Goal: Ask a question

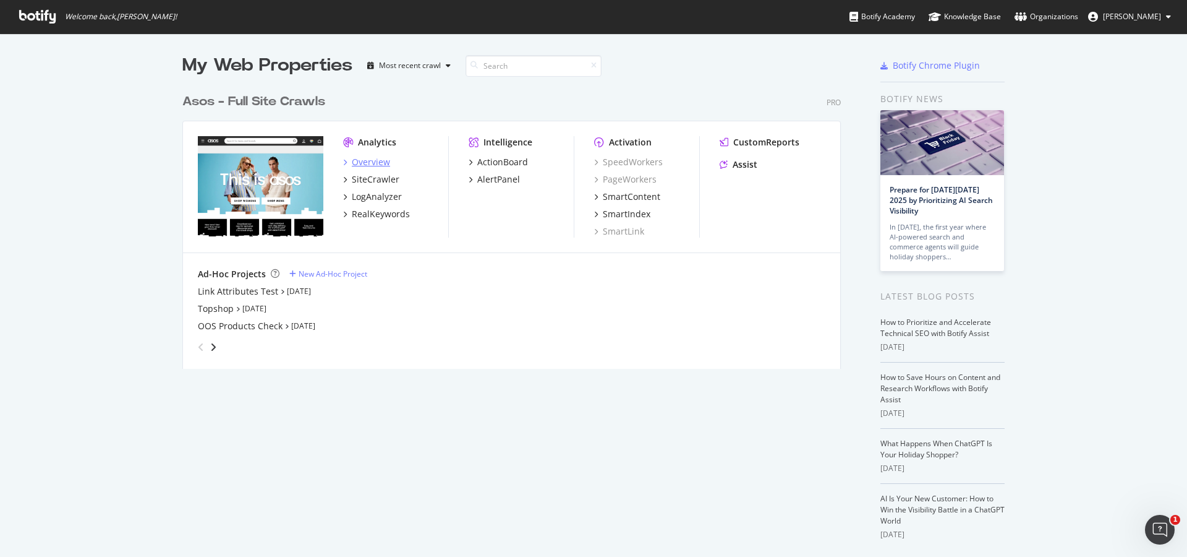
click at [383, 164] on div "Overview" at bounding box center [371, 162] width 38 height 12
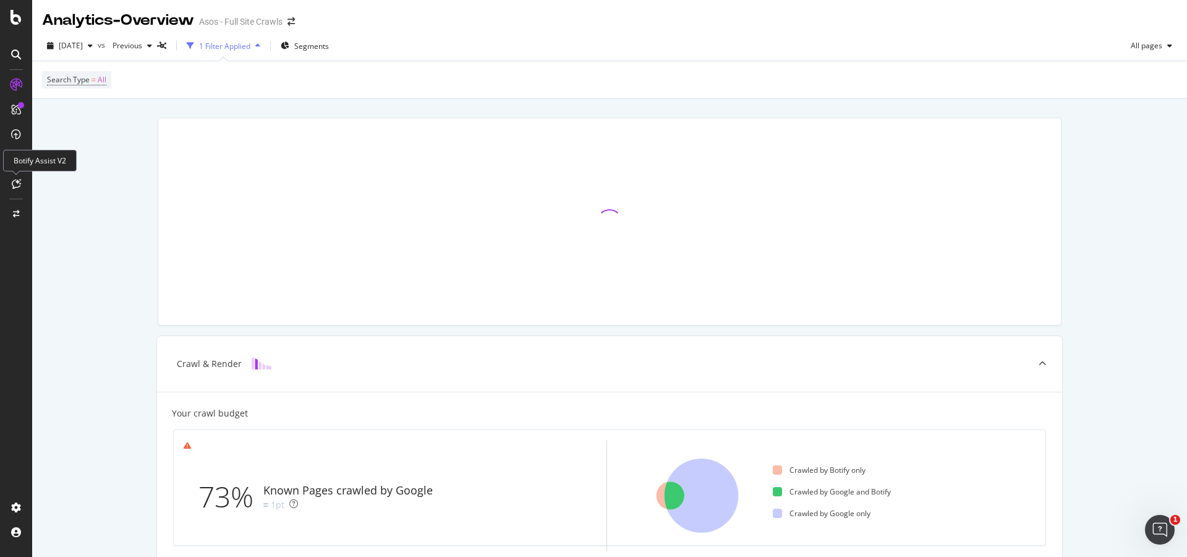
click at [19, 184] on icon at bounding box center [16, 184] width 9 height 10
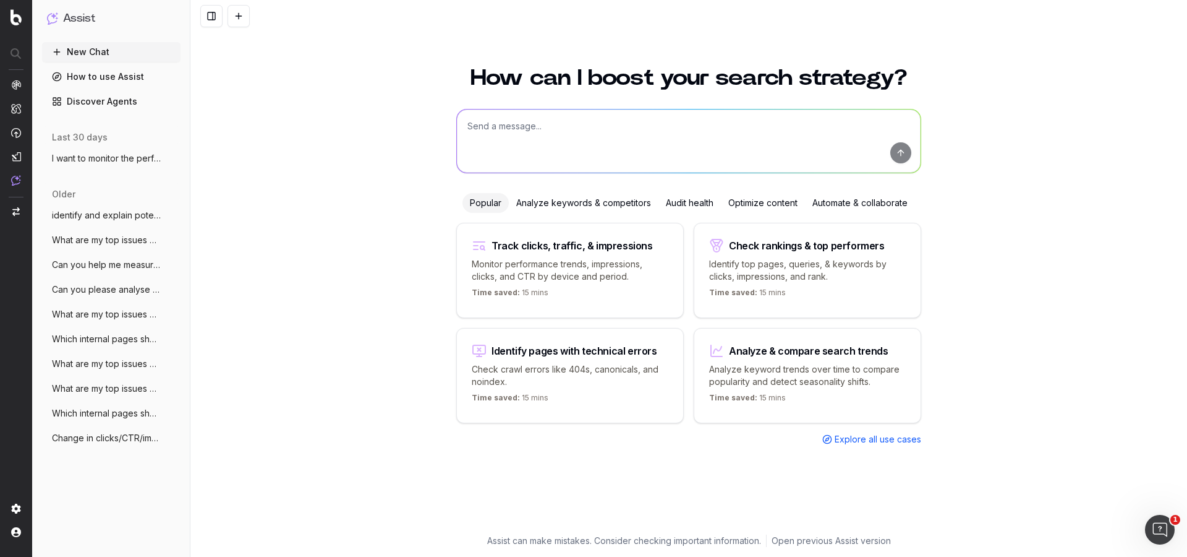
click at [561, 137] on textarea at bounding box center [689, 140] width 464 height 63
type textarea "can you analyse possible reasons for the increase of 3xx redirects on the produ…"
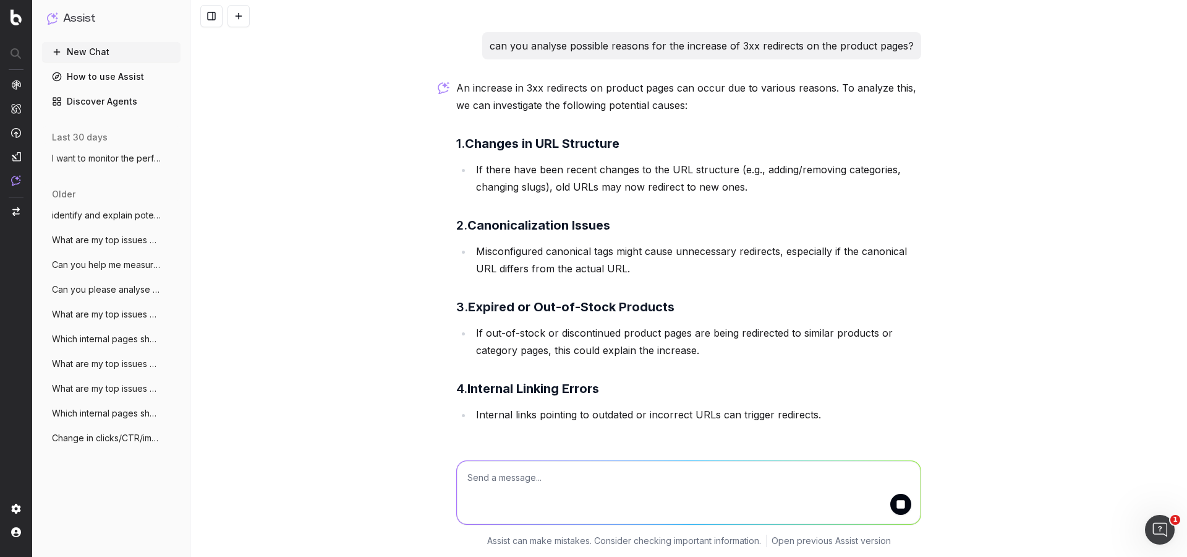
scroll to position [272, 0]
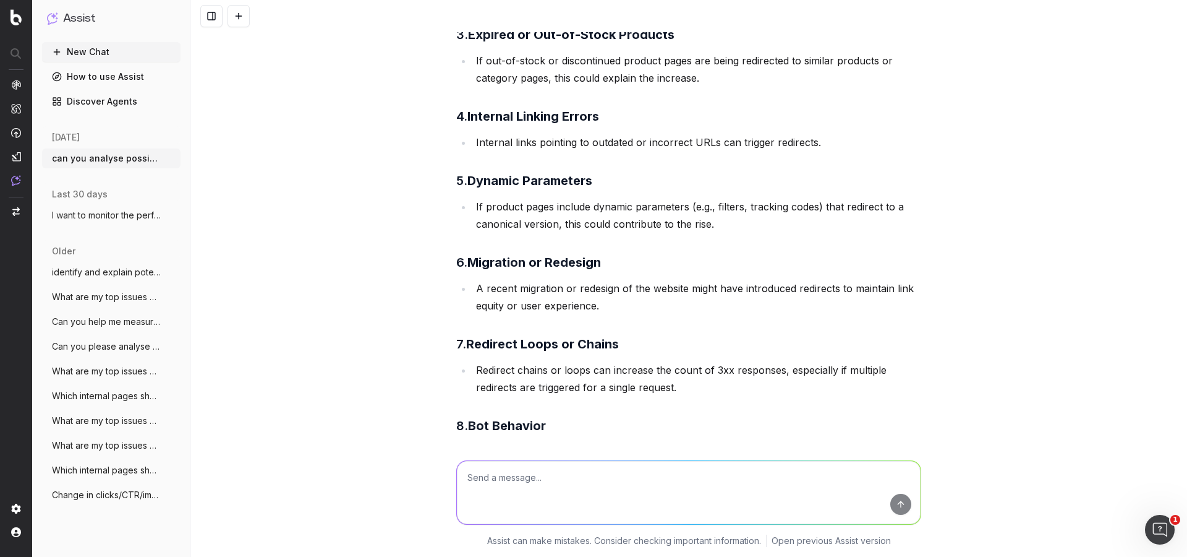
scroll to position [520, 0]
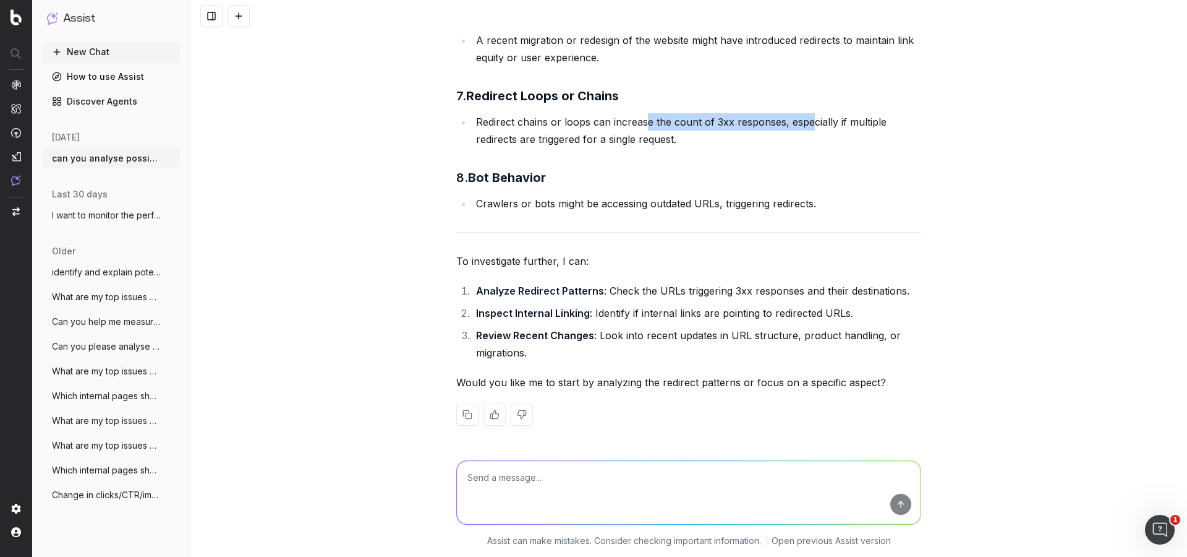
drag, startPoint x: 659, startPoint y: 124, endPoint x: 834, endPoint y: 129, distance: 174.5
click at [834, 129] on li "Redirect chains or loops can increase the count of 3xx responses, especially if…" at bounding box center [697, 130] width 449 height 35
click at [843, 124] on li "Redirect chains or loops can increase the count of 3xx responses, especially if…" at bounding box center [697, 130] width 449 height 35
drag, startPoint x: 542, startPoint y: 133, endPoint x: 608, endPoint y: 134, distance: 66.2
click at [599, 131] on li "Redirect chains or loops can increase the count of 3xx responses, especially if…" at bounding box center [697, 130] width 449 height 35
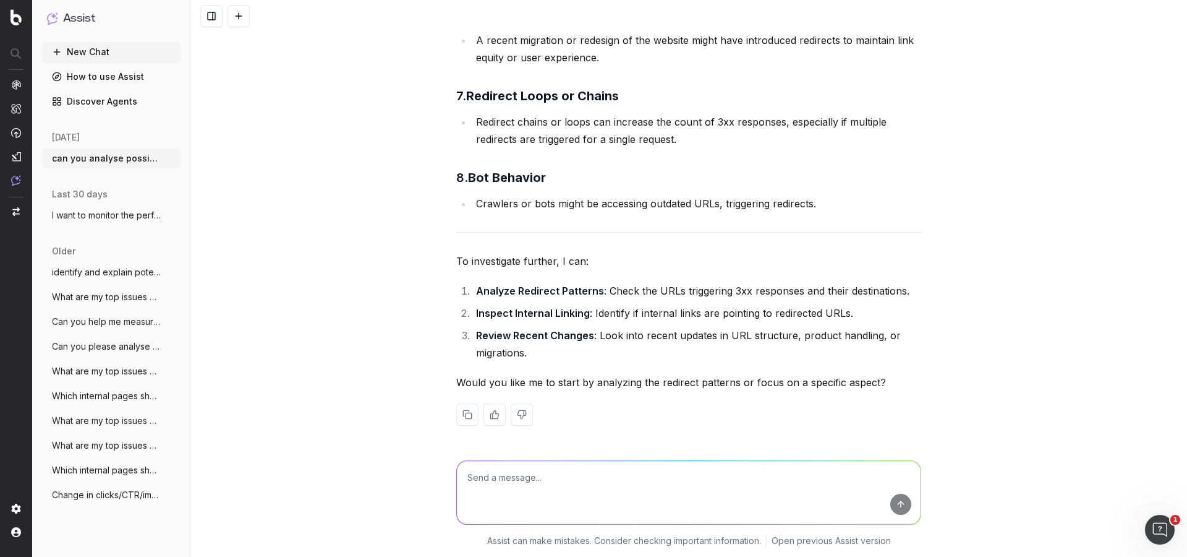
click at [609, 134] on li "Redirect chains or loops can increase the count of 3xx responses, especially if…" at bounding box center [697, 130] width 449 height 35
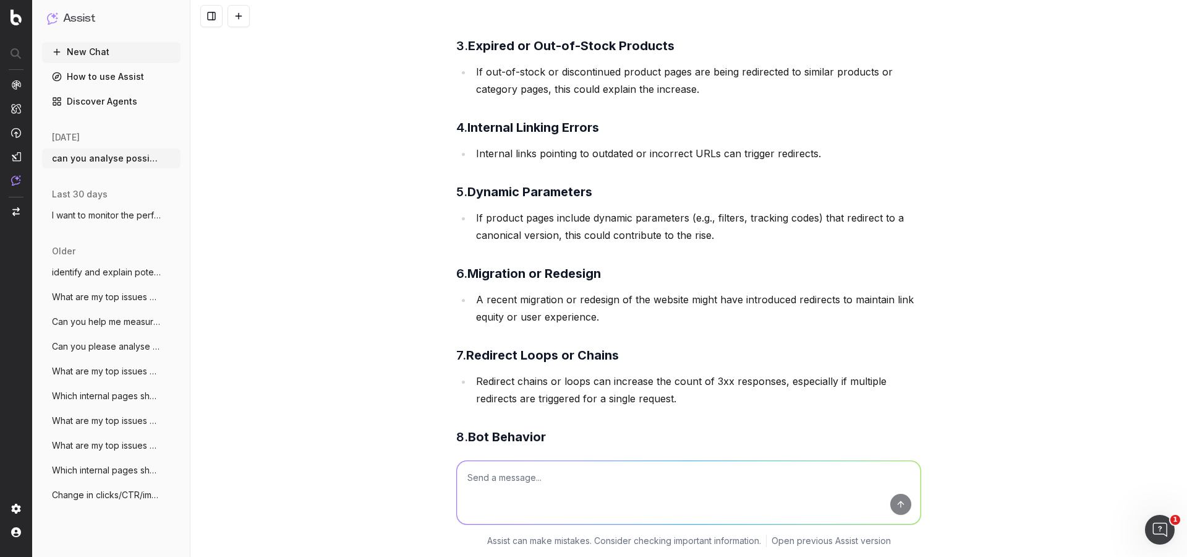
scroll to position [259, 0]
drag, startPoint x: 547, startPoint y: 155, endPoint x: 542, endPoint y: 145, distance: 11.1
click at [547, 155] on li "Internal links pointing to outdated or incorrect URLs can trigger redirects." at bounding box center [697, 155] width 449 height 17
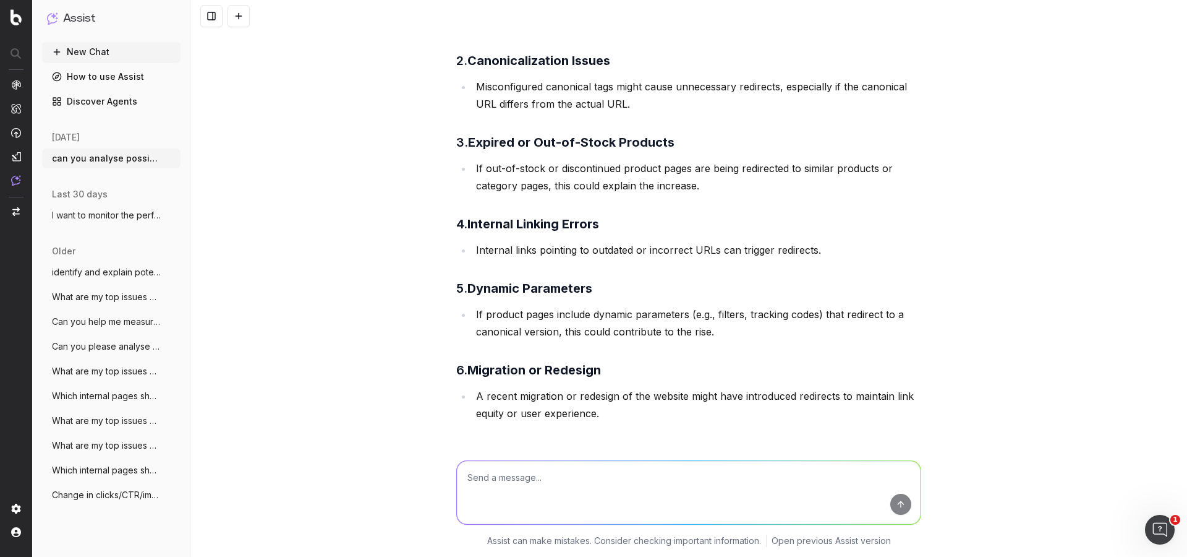
scroll to position [160, 0]
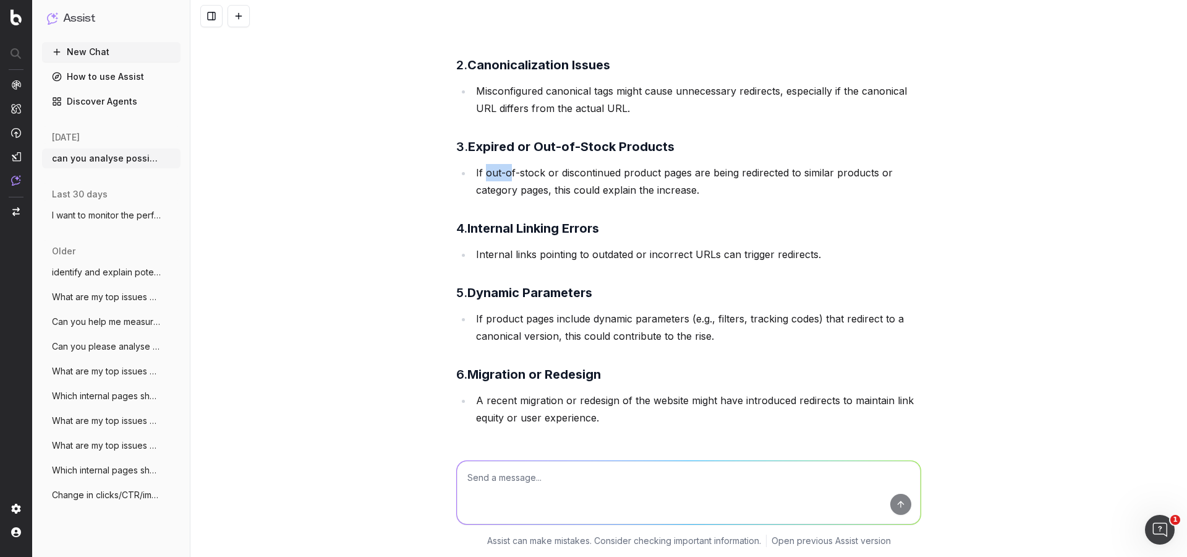
drag, startPoint x: 490, startPoint y: 171, endPoint x: 578, endPoint y: 177, distance: 87.4
click at [558, 176] on li "If out-of-stock or discontinued product pages are being redirected to similar p…" at bounding box center [697, 181] width 449 height 35
click at [578, 177] on li "If out-of-stock or discontinued product pages are being redirected to similar p…" at bounding box center [697, 181] width 449 height 35
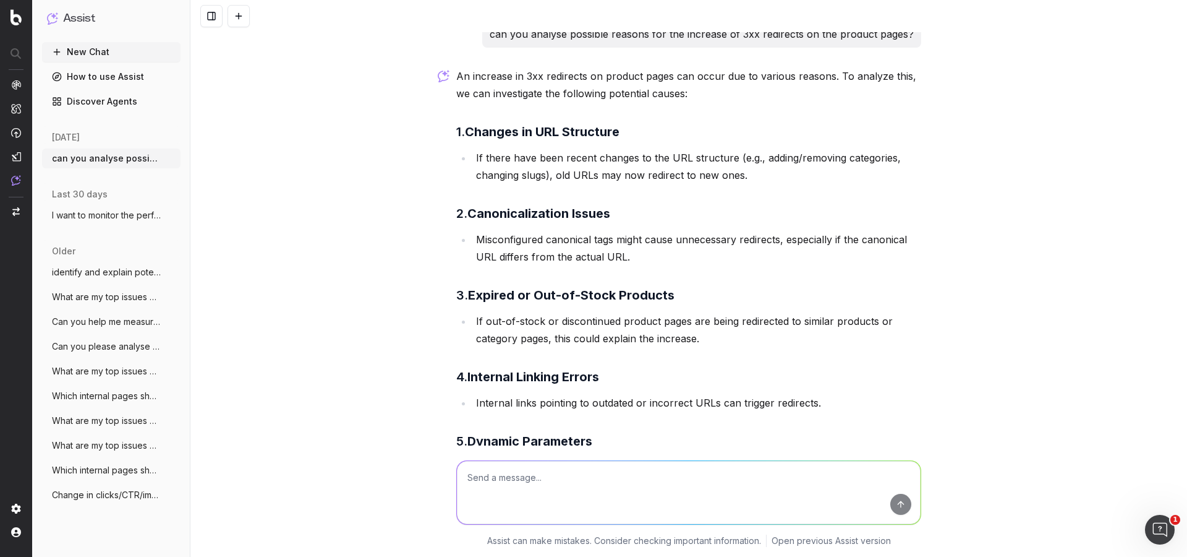
scroll to position [11, 0]
drag, startPoint x: 725, startPoint y: 239, endPoint x: 762, endPoint y: 234, distance: 37.4
click at [761, 234] on li "Misconfigured canonical tags might cause unnecessary redirects, especially if t…" at bounding box center [697, 248] width 449 height 35
drag, startPoint x: 762, startPoint y: 234, endPoint x: 806, endPoint y: 242, distance: 44.5
click at [763, 234] on li "Misconfigured canonical tags might cause unnecessary redirects, especially if t…" at bounding box center [697, 248] width 449 height 35
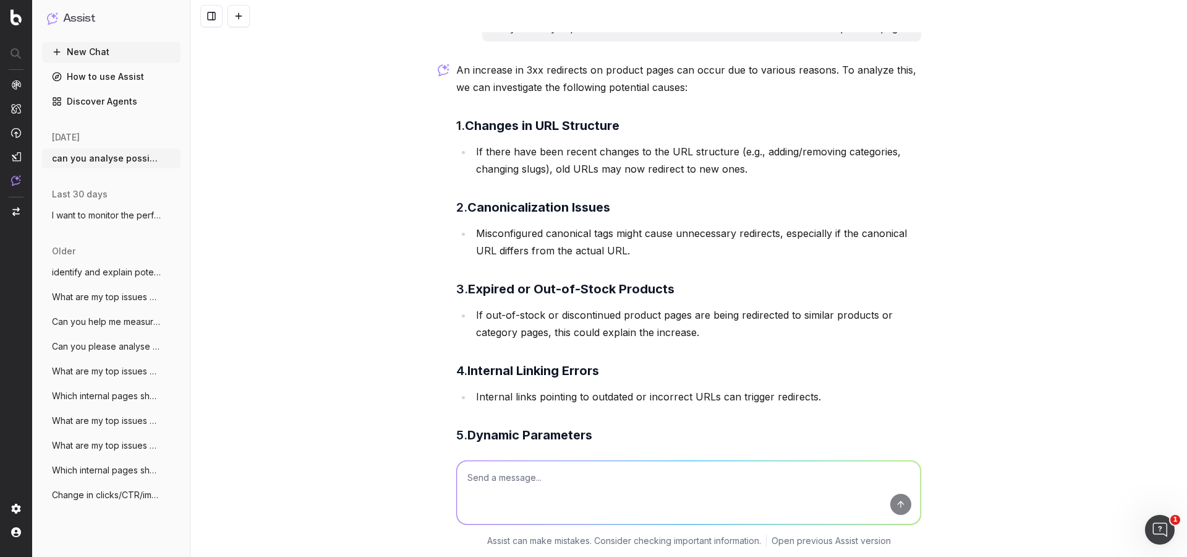
scroll to position [19, 0]
drag, startPoint x: 573, startPoint y: 255, endPoint x: 639, endPoint y: 253, distance: 66.2
click at [639, 253] on li "Misconfigured canonical tags might cause unnecessary redirects, especially if t…" at bounding box center [697, 241] width 449 height 35
drag, startPoint x: 624, startPoint y: 72, endPoint x: 743, endPoint y: 74, distance: 119.4
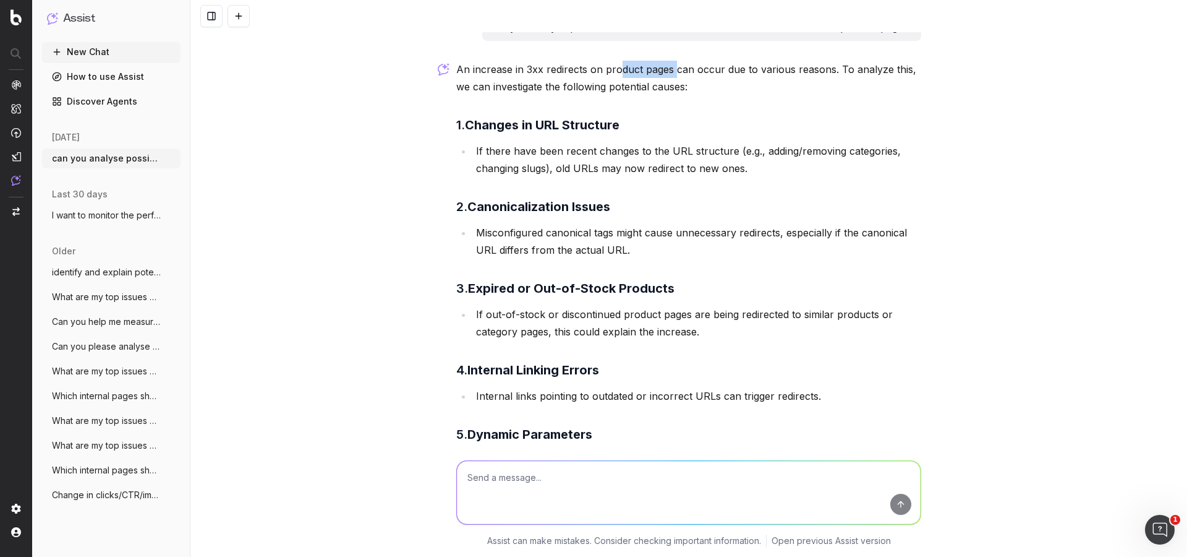
click at [741, 74] on p "An increase in 3xx redirects on product pages can occur due to various reasons.…" at bounding box center [688, 78] width 465 height 35
drag, startPoint x: 746, startPoint y: 74, endPoint x: 754, endPoint y: 75, distance: 8.1
click at [751, 74] on p "An increase in 3xx redirects on product pages can occur due to various reasons.…" at bounding box center [688, 78] width 465 height 35
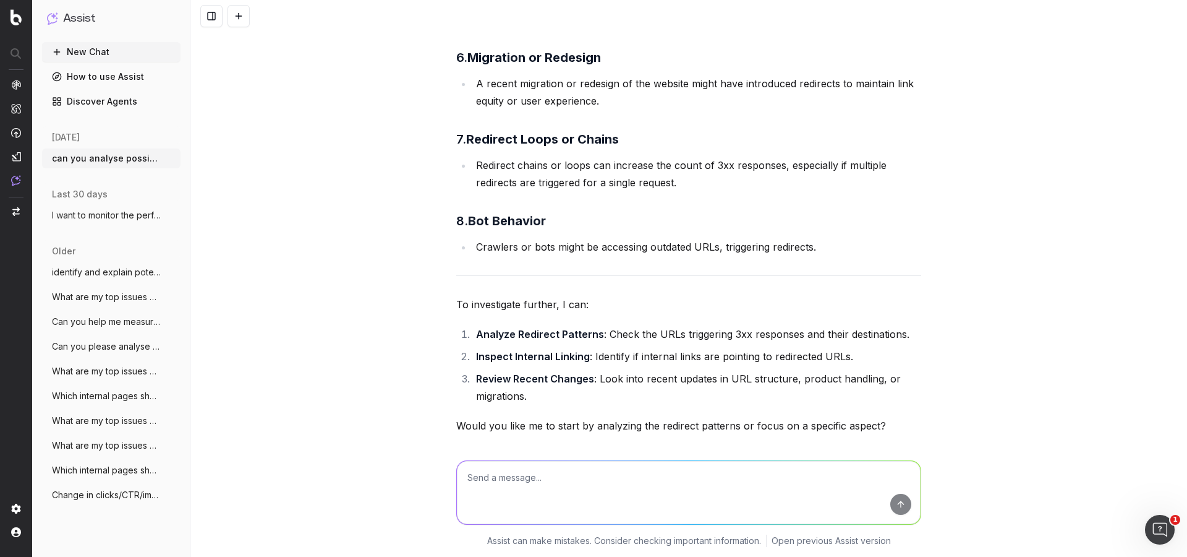
scroll to position [520, 0]
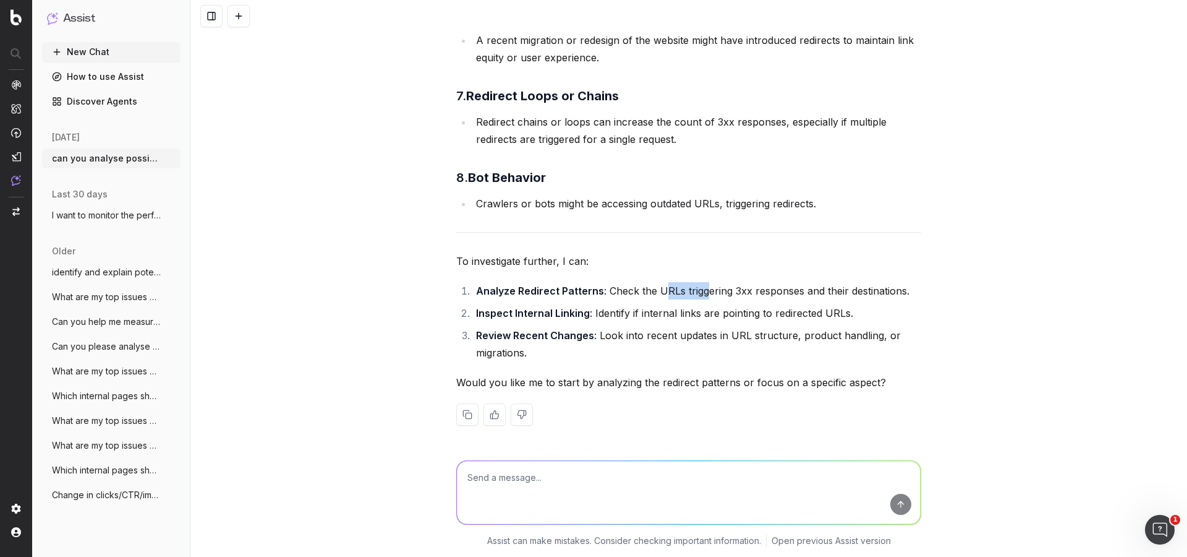
drag, startPoint x: 664, startPoint y: 295, endPoint x: 770, endPoint y: 297, distance: 106.4
click at [768, 297] on li "Analyze Redirect Patterns : Check the URLs triggering 3xx responses and their d…" at bounding box center [697, 290] width 449 height 17
click at [770, 297] on li "Analyze Redirect Patterns : Check the URLs triggering 3xx responses and their d…" at bounding box center [697, 290] width 449 height 17
drag, startPoint x: 775, startPoint y: 292, endPoint x: 896, endPoint y: 294, distance: 120.6
click at [848, 292] on li "Analyze Redirect Patterns : Check the URLs triggering 3xx responses and their d…" at bounding box center [697, 290] width 449 height 17
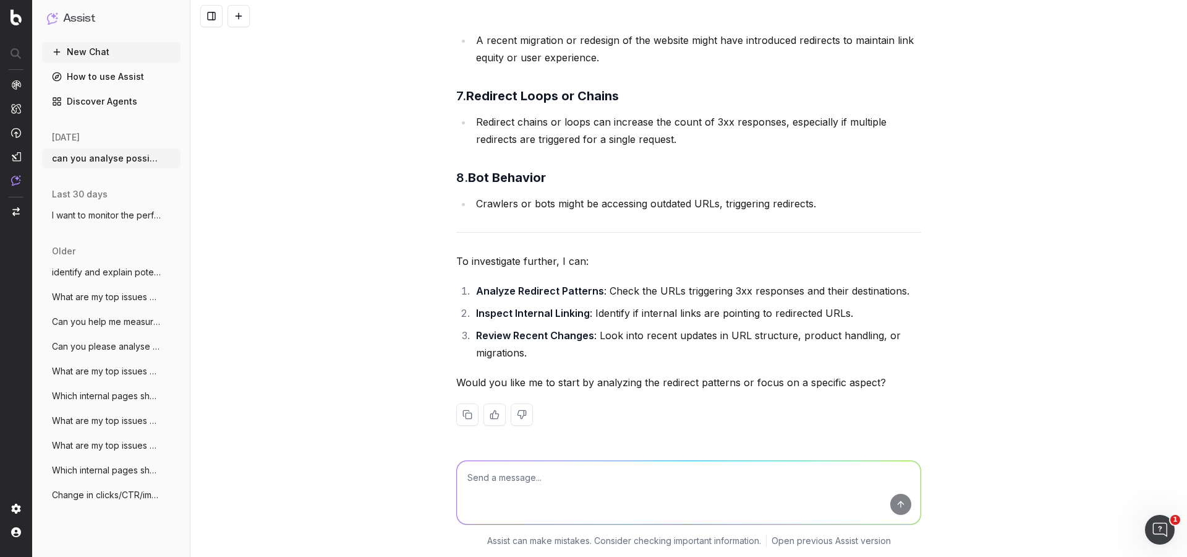
click at [897, 294] on li "Analyze Redirect Patterns : Check the URLs triggering 3xx responses and their d…" at bounding box center [697, 290] width 449 height 17
click at [547, 479] on textarea at bounding box center [689, 492] width 464 height 63
drag, startPoint x: 607, startPoint y: 312, endPoint x: 780, endPoint y: 304, distance: 172.8
click at [776, 304] on li "Inspect Internal Linking : Identify if internal links are pointing to redirecte…" at bounding box center [697, 312] width 449 height 17
click at [780, 304] on li "Inspect Internal Linking : Identify if internal links are pointing to redirecte…" at bounding box center [697, 312] width 449 height 17
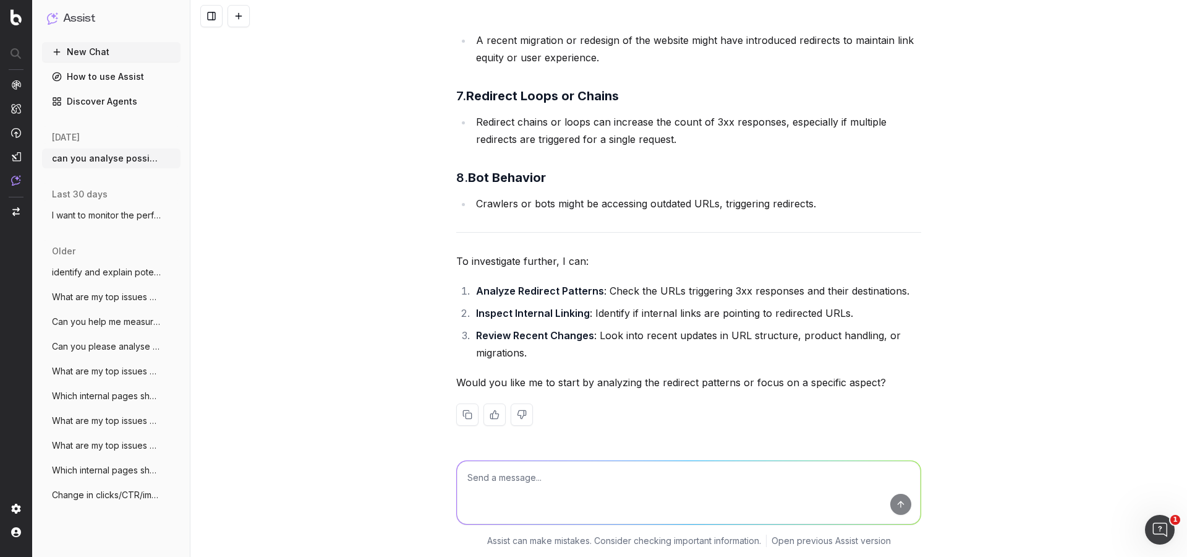
click at [652, 479] on textarea at bounding box center [689, 492] width 464 height 63
type textarea "yes please analyse the redirect patterns for page type product"
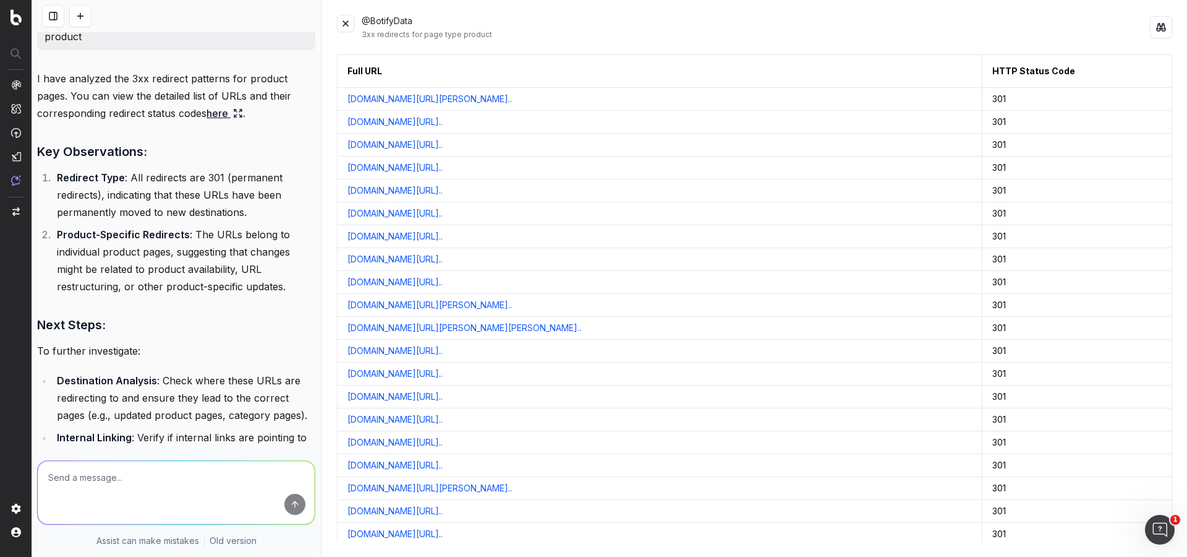
scroll to position [1147, 0]
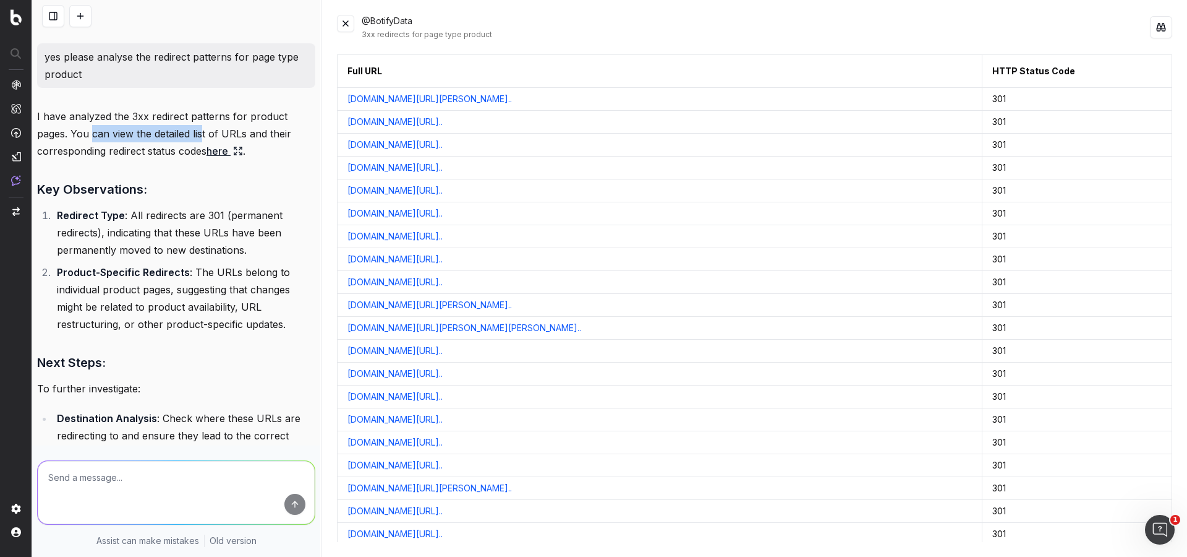
drag, startPoint x: 106, startPoint y: 131, endPoint x: 203, endPoint y: 131, distance: 97.7
click at [203, 131] on p "I have analyzed the 3xx redirect patterns for product pages. You can view the d…" at bounding box center [176, 134] width 278 height 52
click at [170, 189] on h3 "Key Observations:" at bounding box center [176, 189] width 278 height 20
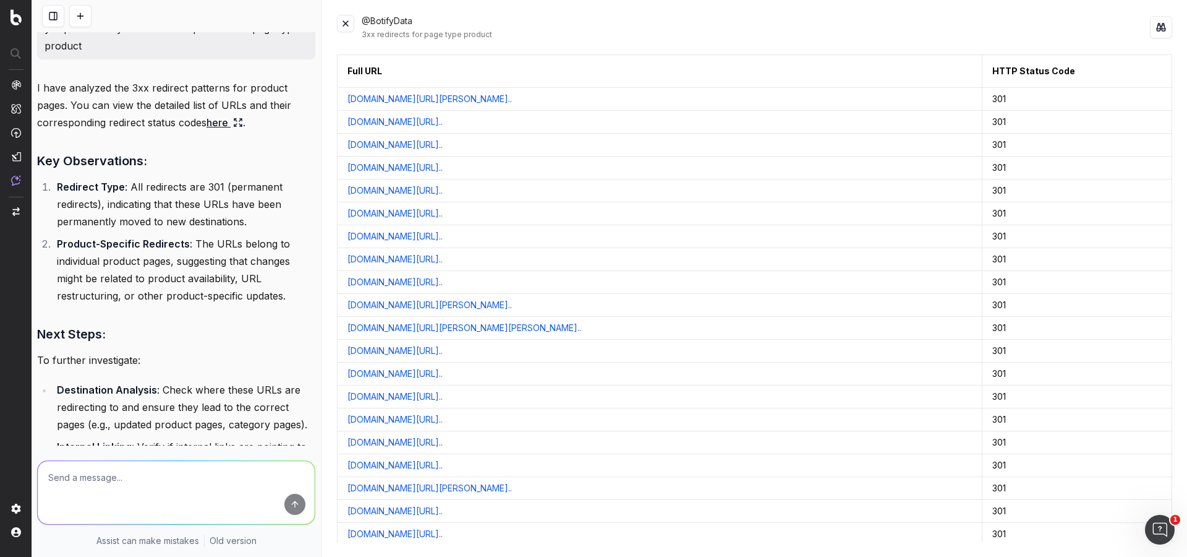
scroll to position [1182, 0]
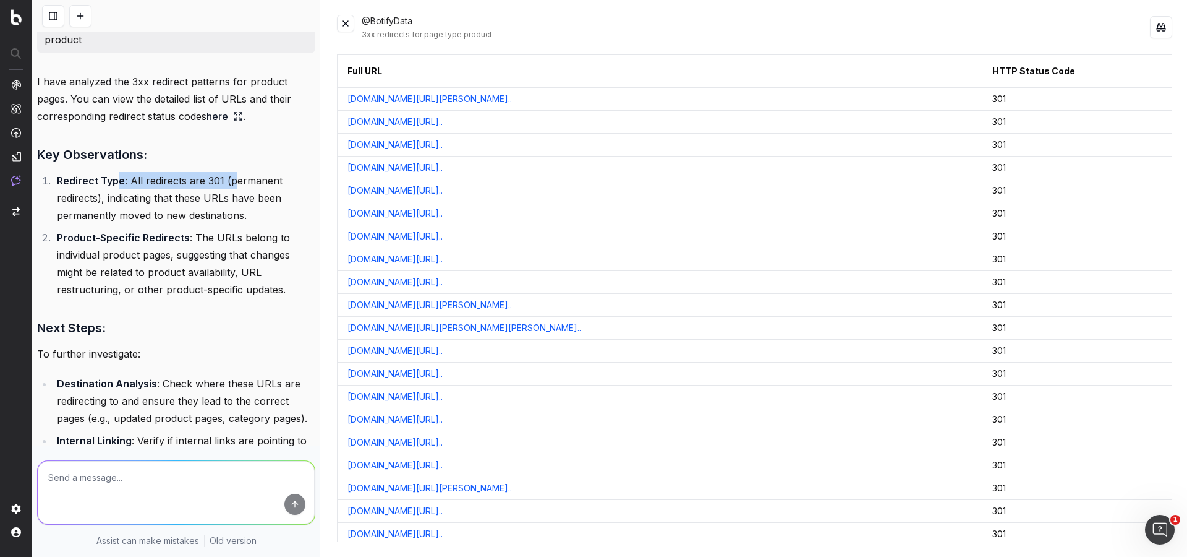
drag, startPoint x: 119, startPoint y: 177, endPoint x: 236, endPoint y: 182, distance: 117.0
click at [236, 181] on li "Redirect Type : All redirects are 301 (permanent redirects), indicating that th…" at bounding box center [184, 198] width 262 height 52
click at [256, 181] on li "Redirect Type : All redirects are 301 (permanent redirects), indicating that th…" at bounding box center [184, 199] width 262 height 52
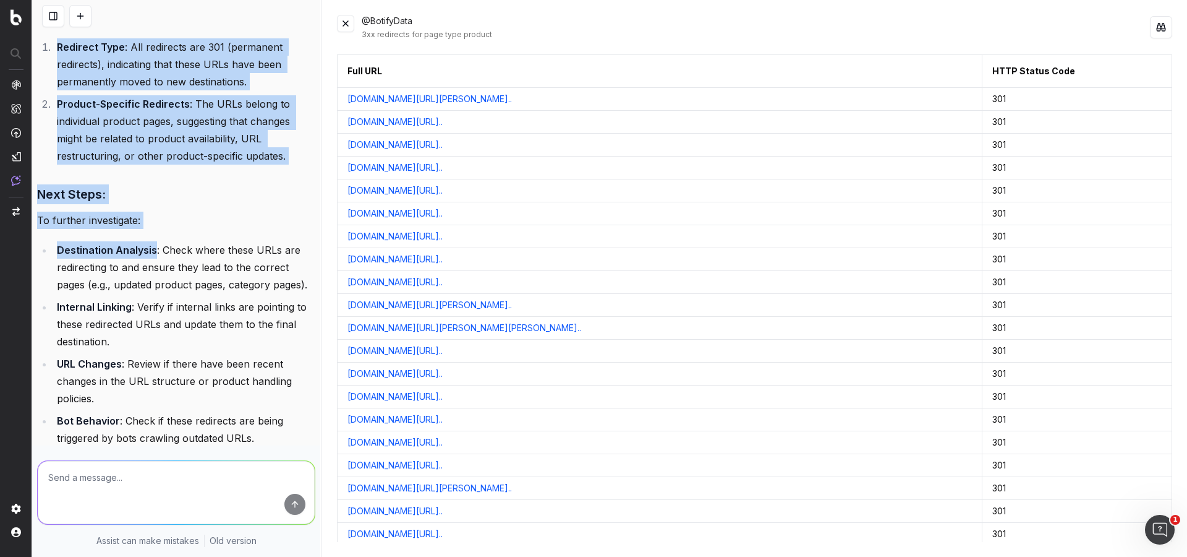
scroll to position [1426, 0]
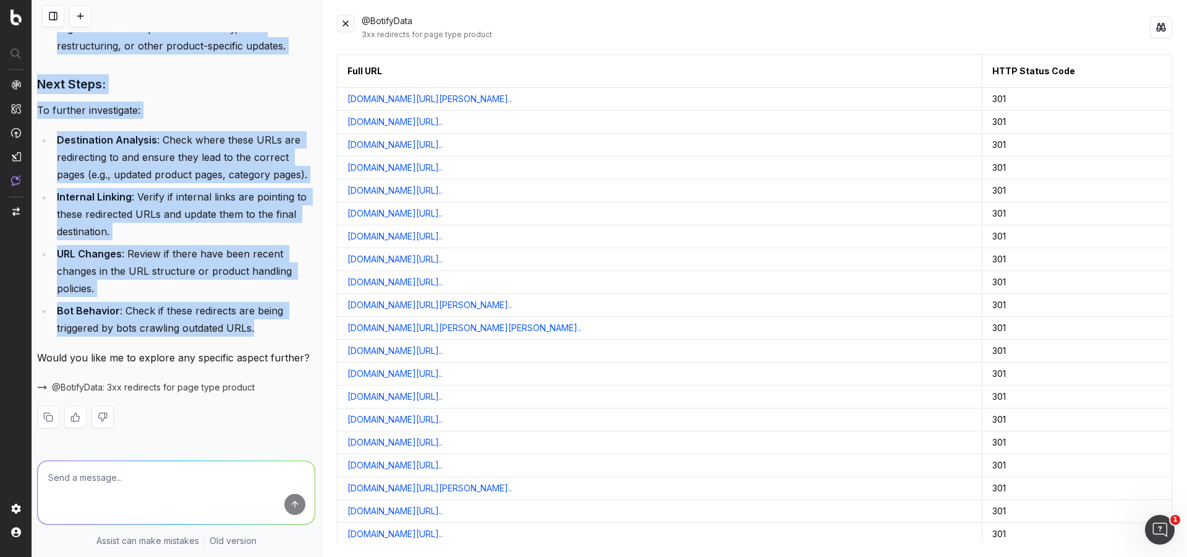
drag, startPoint x: 40, startPoint y: 190, endPoint x: 264, endPoint y: 329, distance: 264.1
click at [264, 329] on div "I have analyzed the 3xx redirect patterns for product pages. You can view the d…" at bounding box center [176, 138] width 278 height 618
copy div "Key Observations: Redirect Type : All redirects are 301 (permanent redirects), …"
click at [512, 100] on link "[DOMAIN_NAME][URL][PERSON_NAME].." at bounding box center [430, 99] width 165 height 12
click at [422, 164] on link "www.asos.com/nl/asos-design/asos-design-freestyle-flatform-d..." at bounding box center [395, 167] width 95 height 12
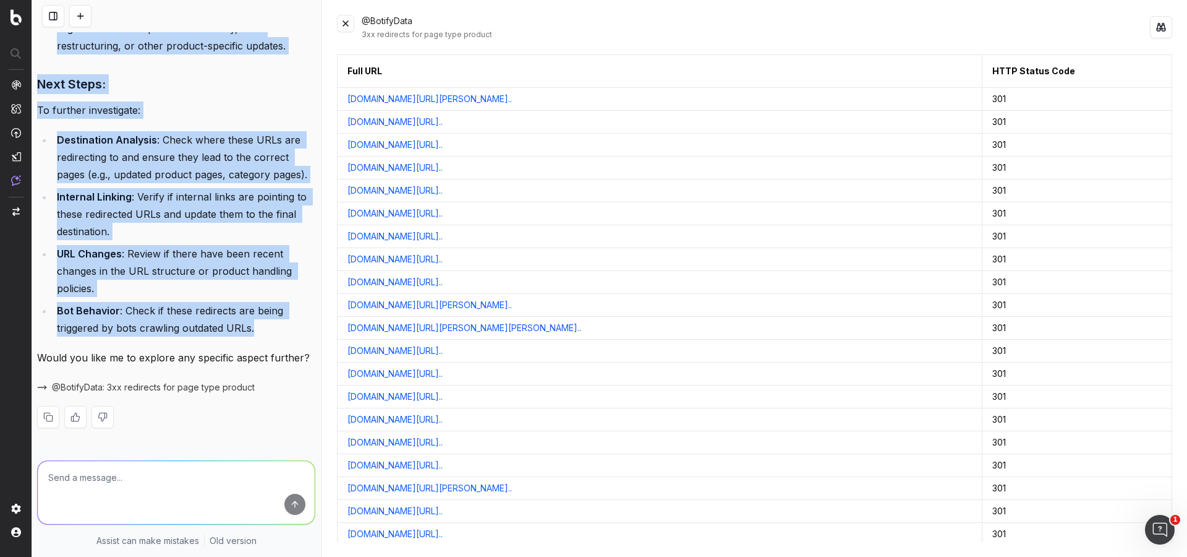
click at [443, 169] on link "www.asos.com/nl/asos-design/asos-design-freestyle-flatform-d..." at bounding box center [395, 167] width 95 height 12
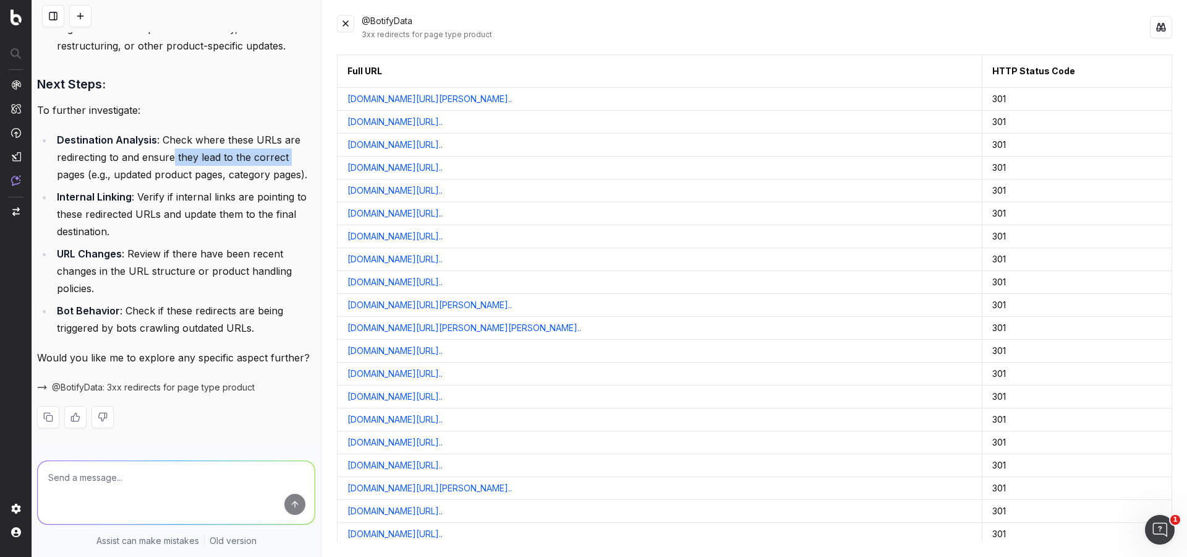
drag, startPoint x: 173, startPoint y: 159, endPoint x: 297, endPoint y: 158, distance: 123.7
click at [297, 158] on li "Destination Analysis : Check where these URLs are redirecting to and ensure the…" at bounding box center [184, 157] width 262 height 52
click at [161, 176] on li "Destination Analysis : Check where these URLs are redirecting to and ensure the…" at bounding box center [184, 157] width 262 height 52
drag, startPoint x: 103, startPoint y: 163, endPoint x: 210, endPoint y: 170, distance: 107.8
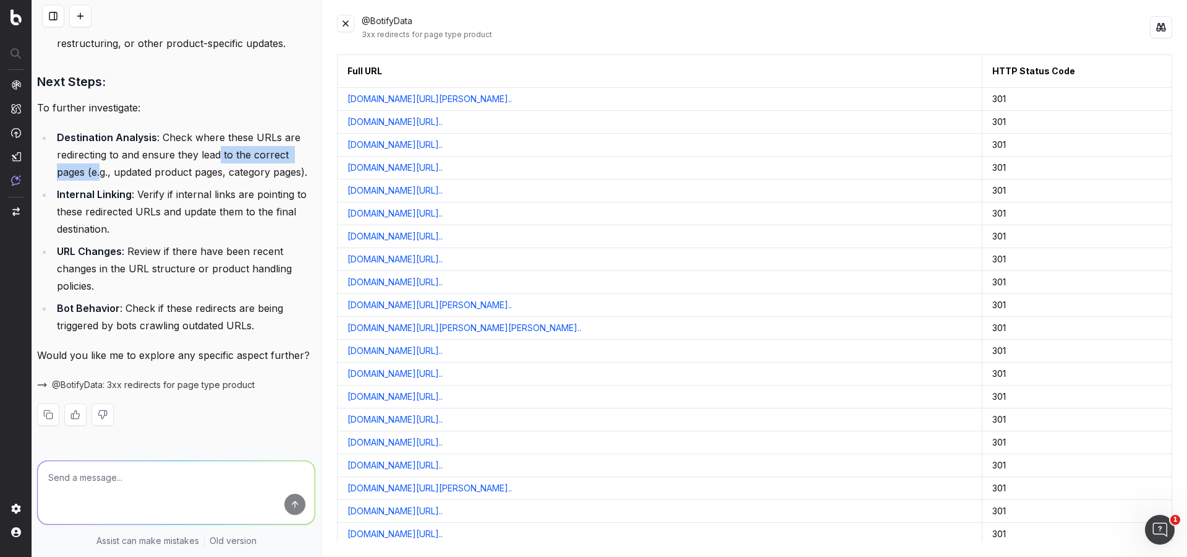
click at [222, 152] on li "Destination Analysis : Check where these URLs are redirecting to and ensure the…" at bounding box center [184, 155] width 262 height 52
click at [204, 181] on ul "Destination Analysis : Check where these URLs are redirecting to and ensure the…" at bounding box center [176, 231] width 278 height 205
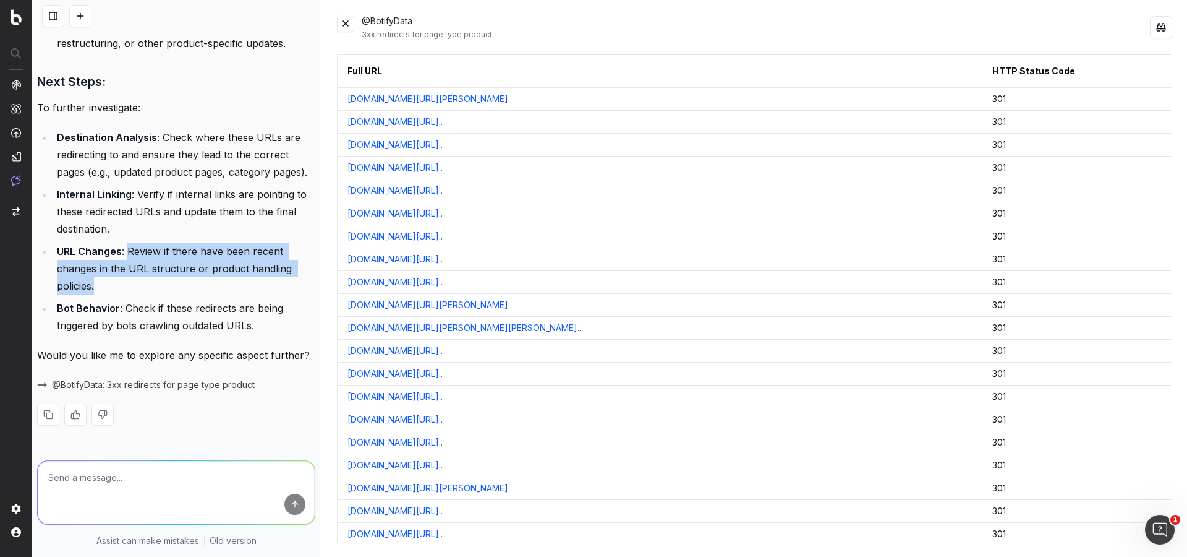
drag, startPoint x: 126, startPoint y: 250, endPoint x: 158, endPoint y: 283, distance: 46.4
click at [158, 283] on li "URL Changes : Review if there have been recent changes in the URL structure or …" at bounding box center [184, 268] width 262 height 52
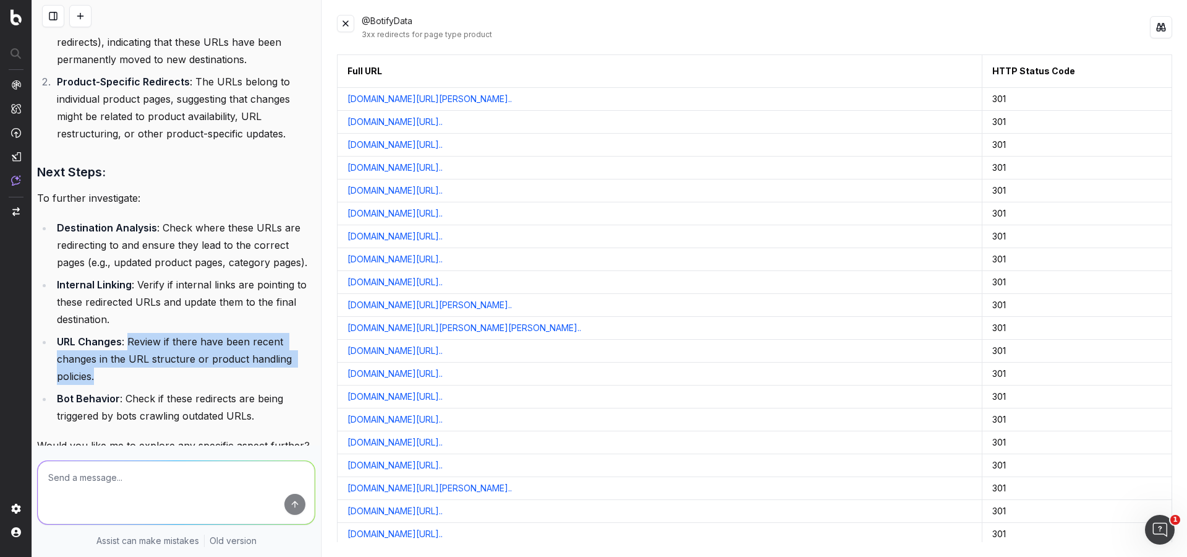
scroll to position [1338, 0]
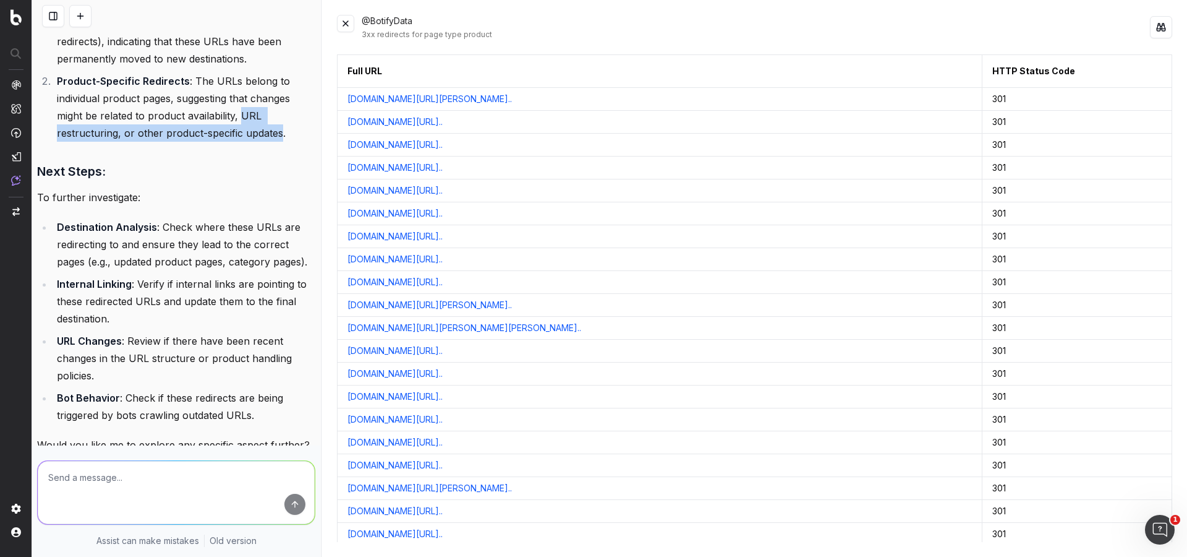
drag, startPoint x: 242, startPoint y: 119, endPoint x: 278, endPoint y: 130, distance: 37.6
click at [278, 130] on li "Product-Specific Redirects : The URLs belong to individual product pages, sugge…" at bounding box center [184, 106] width 262 height 69
click at [260, 150] on div "I have analyzed the 3xx redirect patterns for product pages. You can view the d…" at bounding box center [176, 226] width 278 height 618
drag, startPoint x: 242, startPoint y: 115, endPoint x: 207, endPoint y: 176, distance: 70.7
click at [116, 132] on li "Product-Specific Redirects : The URLs belong to individual product pages, sugge…" at bounding box center [184, 106] width 262 height 69
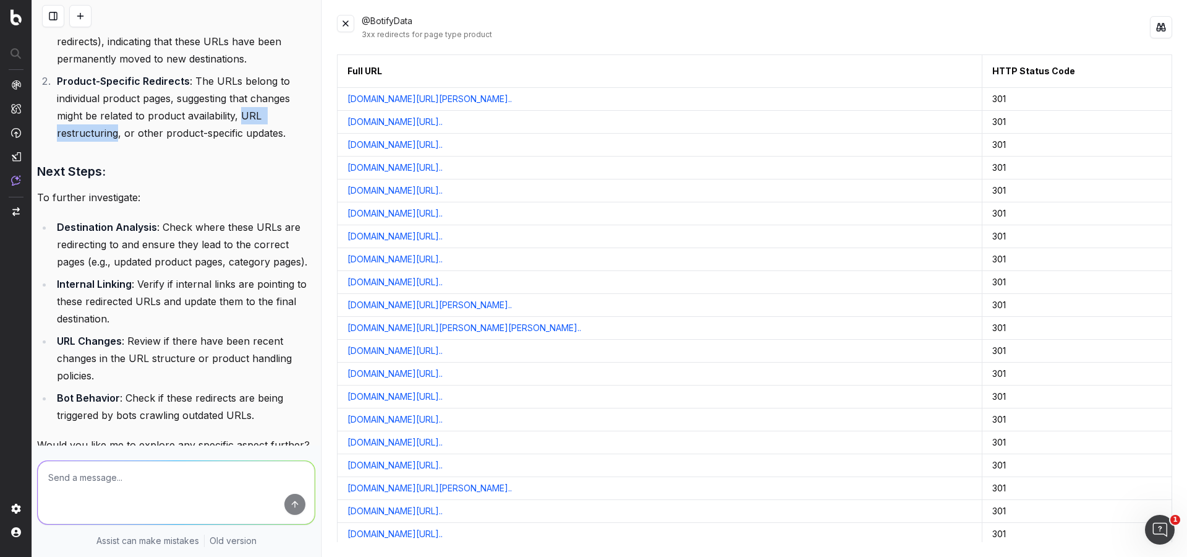
copy link "www.asos.com/pl/birkenstock/birkenstock-boston-clog-in-basal..."
click at [443, 188] on link "www.asos.com/pl/birkenstock/birkenstock-boston-clog-in-basal..." at bounding box center [395, 190] width 95 height 12
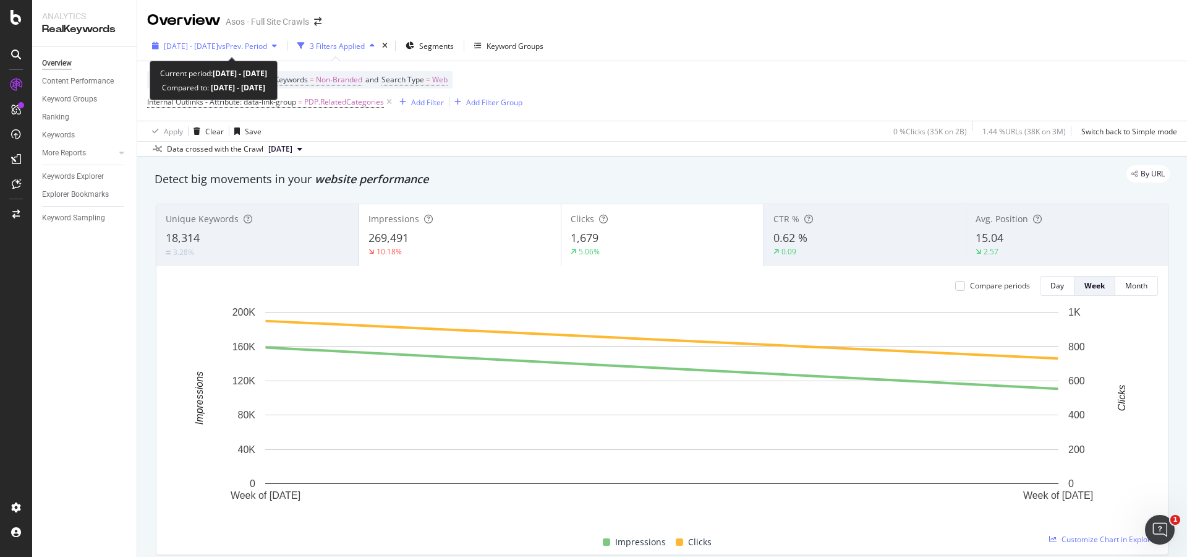
click at [218, 47] on span "[DATE] - [DATE]" at bounding box center [191, 46] width 54 height 11
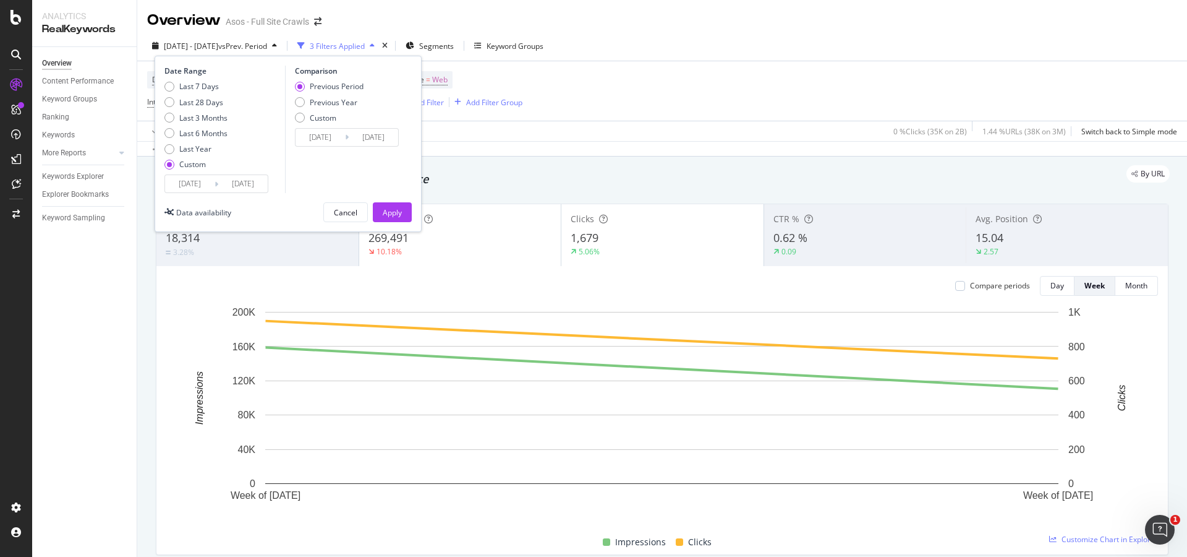
click at [184, 184] on input "[DATE]" at bounding box center [189, 183] width 49 height 17
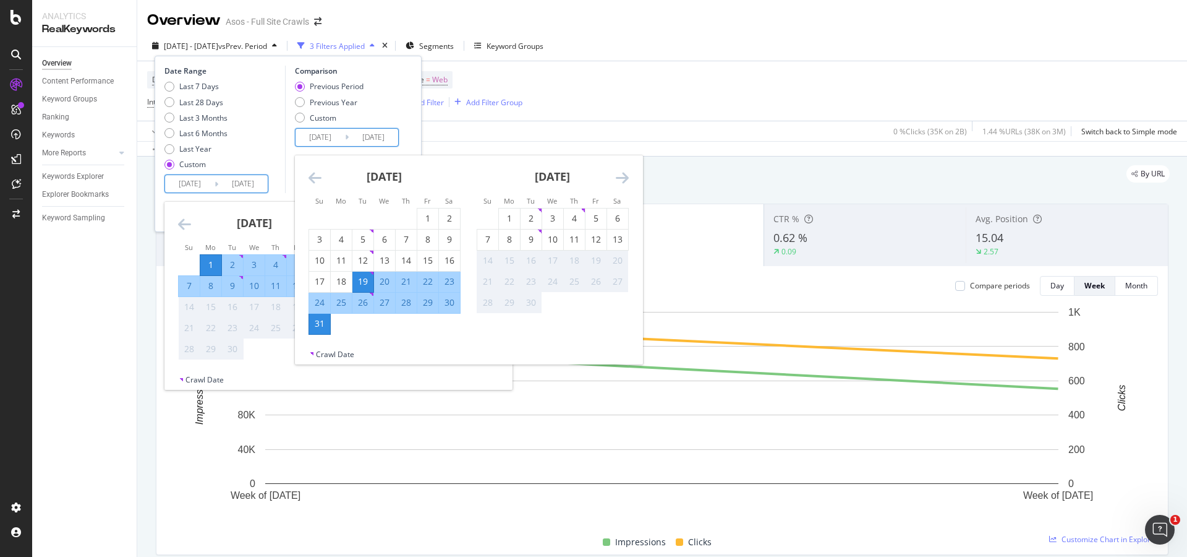
click at [342, 138] on input "[DATE]" at bounding box center [320, 137] width 49 height 17
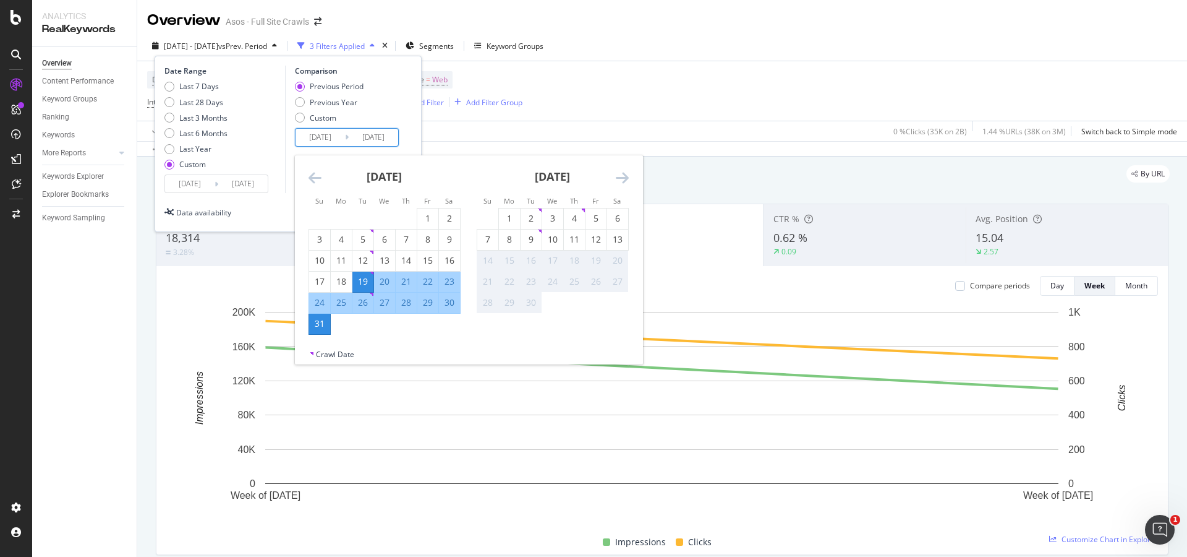
click at [241, 217] on div "Data availability Cancel Apply" at bounding box center [288, 212] width 247 height 20
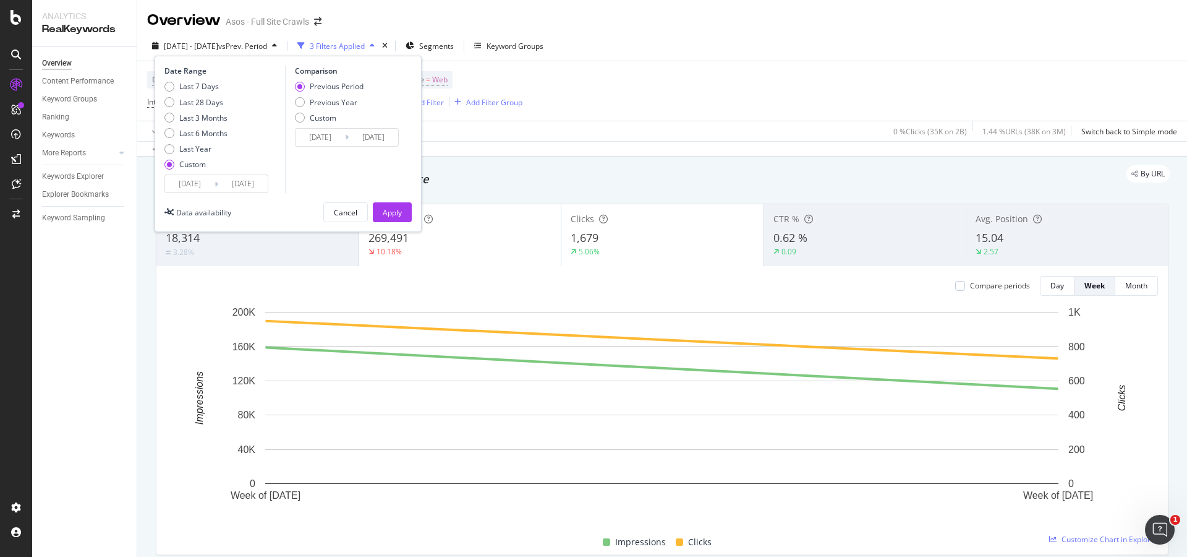
click at [661, 108] on div "Device = All and Country = All and Keywords = Non-Branded and Search Type = Web…" at bounding box center [662, 90] width 1030 height 59
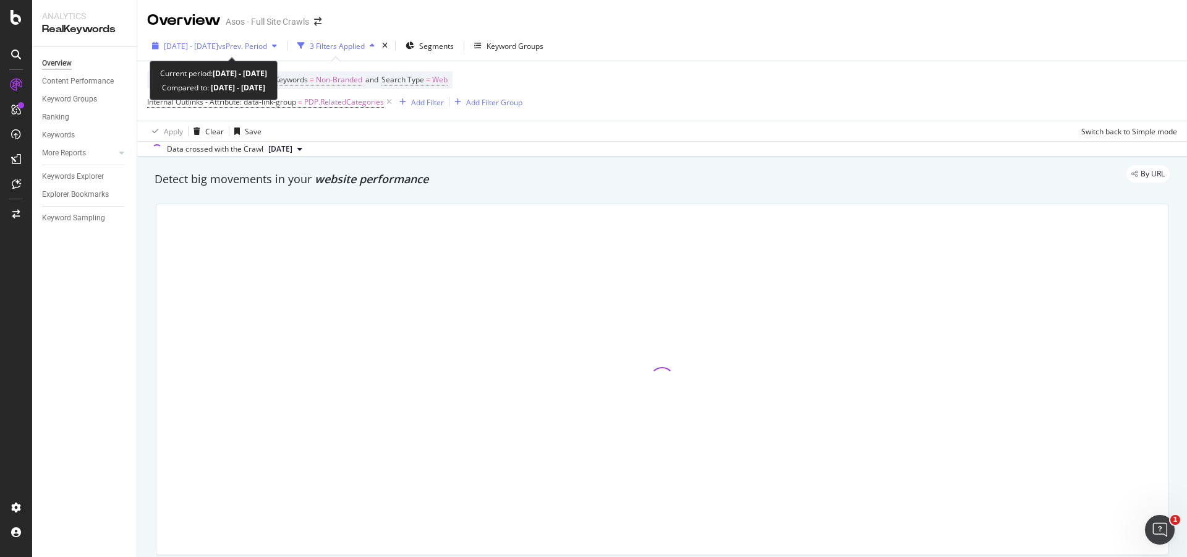
click at [194, 47] on span "[DATE] - [DATE]" at bounding box center [191, 46] width 54 height 11
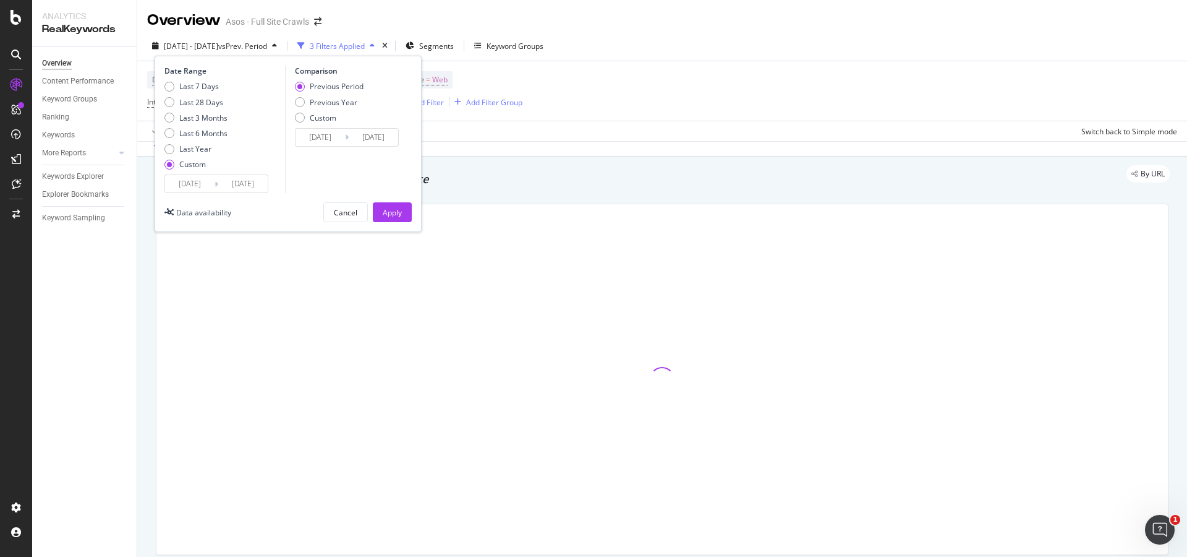
click at [223, 184] on input "[DATE]" at bounding box center [242, 183] width 49 height 17
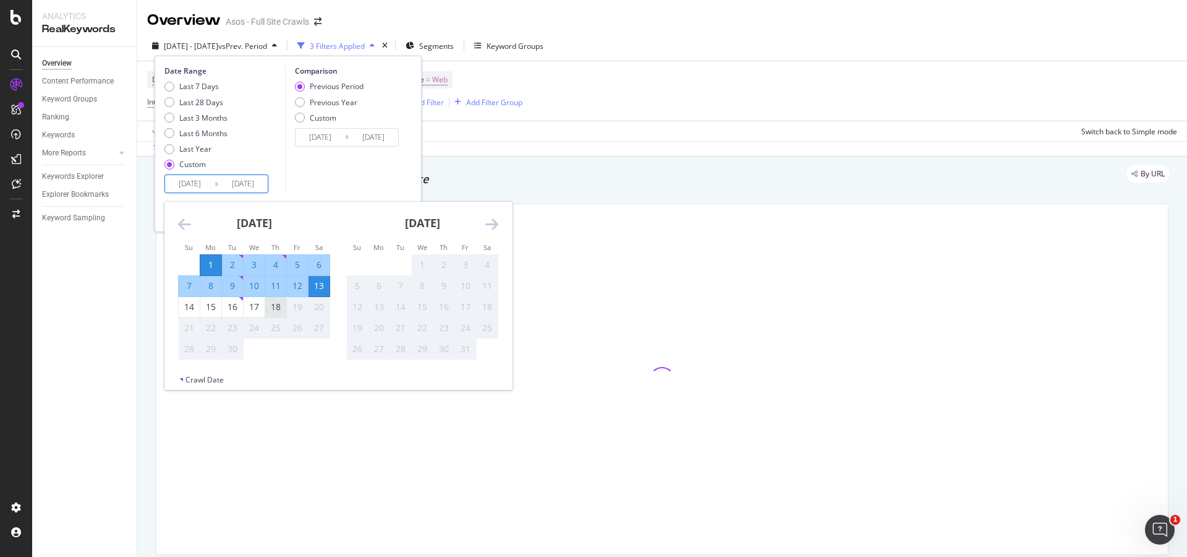
click at [272, 314] on div "18" at bounding box center [275, 307] width 21 height 20
type input "2025/09/18"
type input "2025/08/14"
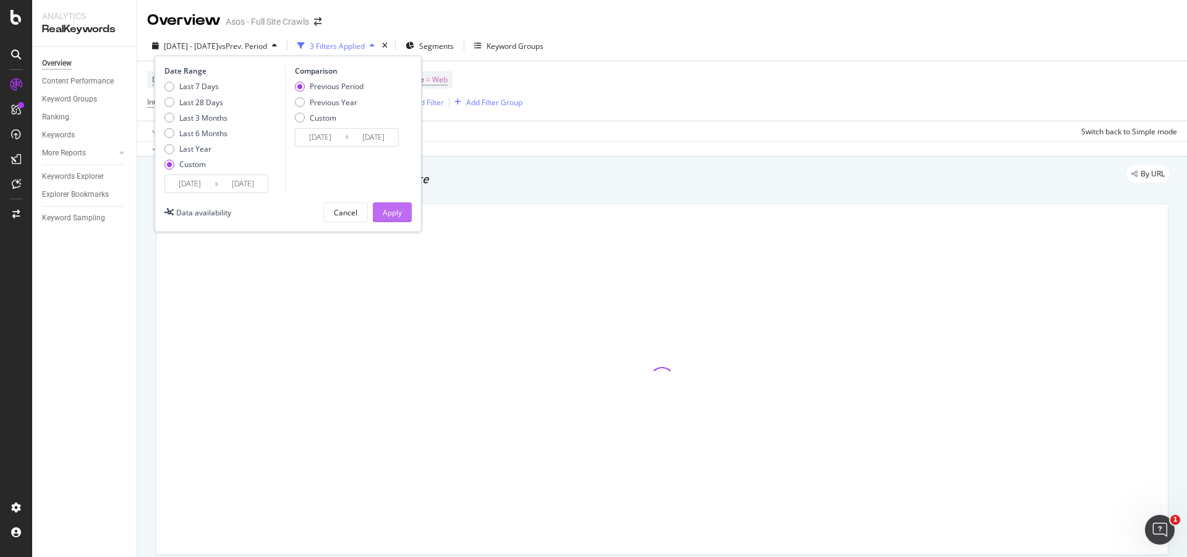
click at [388, 218] on div "Apply" at bounding box center [392, 212] width 19 height 19
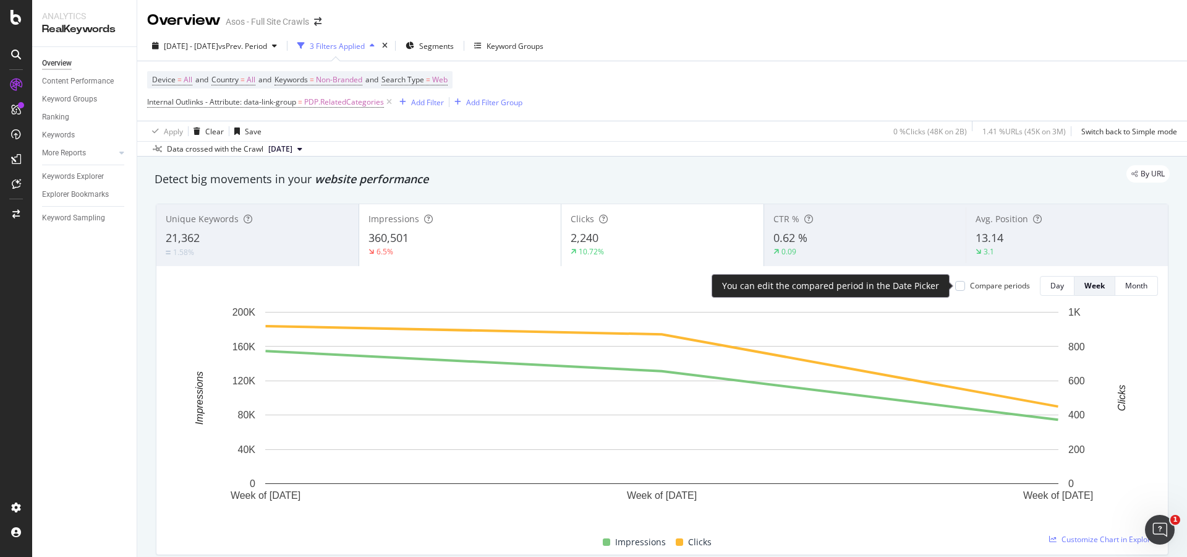
click at [974, 283] on div "Compare periods" at bounding box center [1000, 285] width 60 height 11
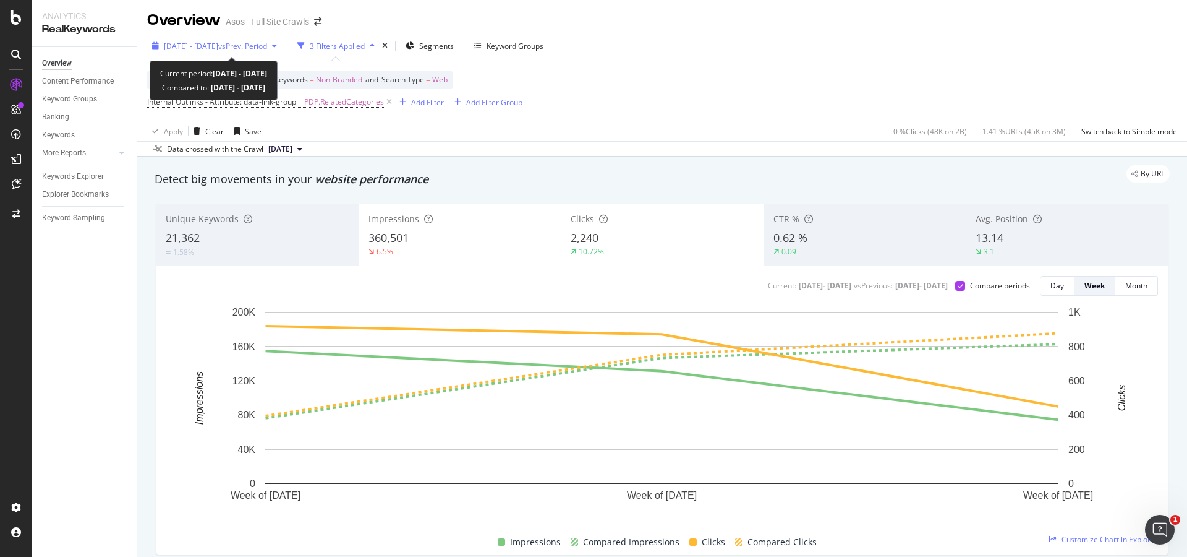
click at [267, 45] on span "vs Prev. Period" at bounding box center [242, 46] width 49 height 11
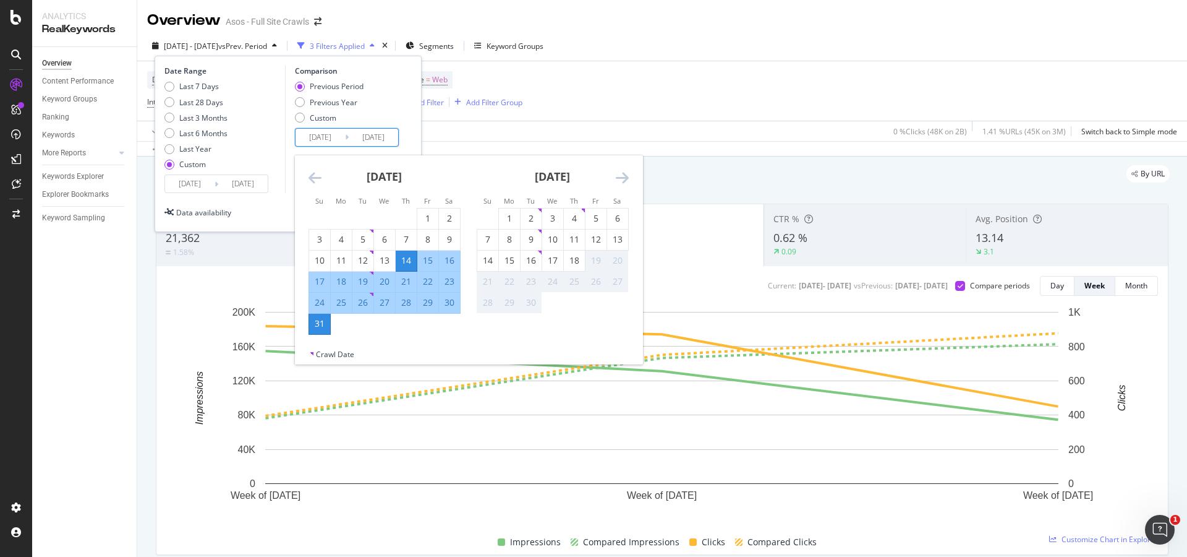
click at [330, 141] on input "2025/08/14" at bounding box center [320, 137] width 49 height 17
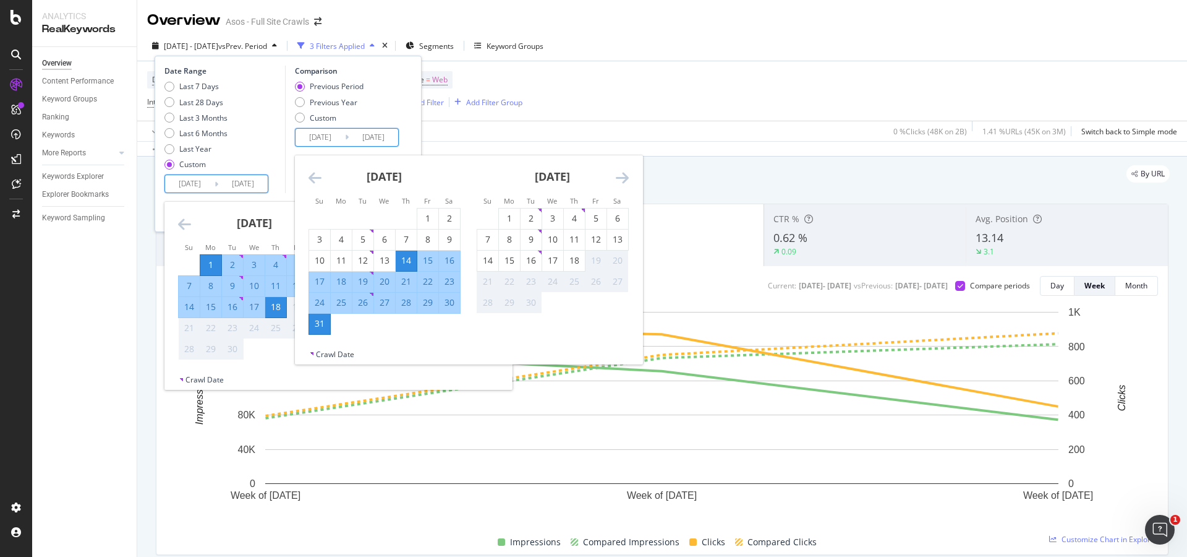
click at [231, 189] on input "2025/09/18" at bounding box center [242, 183] width 49 height 17
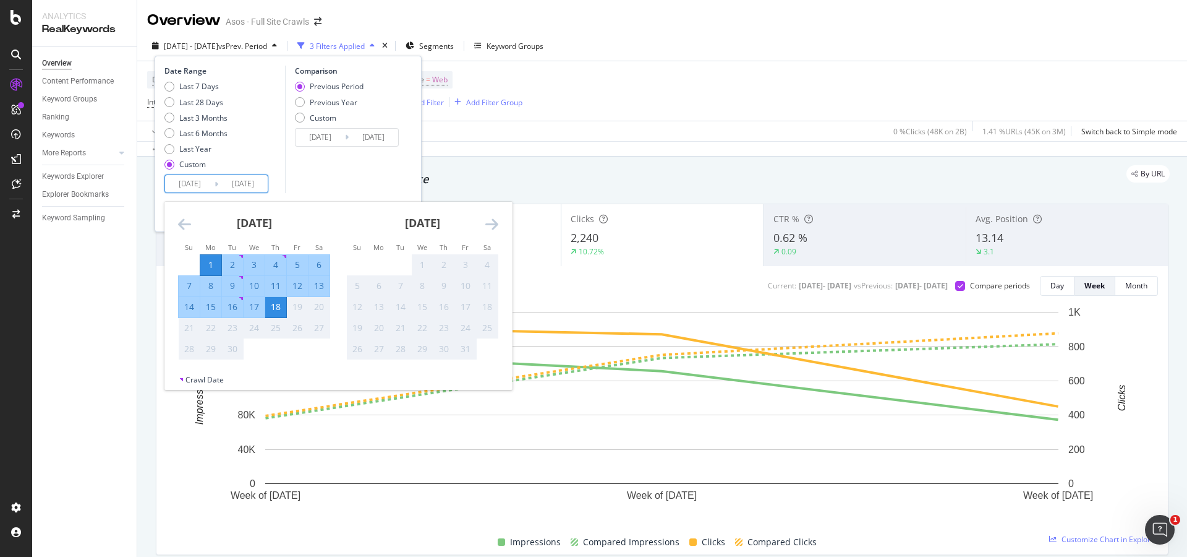
click at [372, 134] on input "[DATE]" at bounding box center [373, 137] width 49 height 17
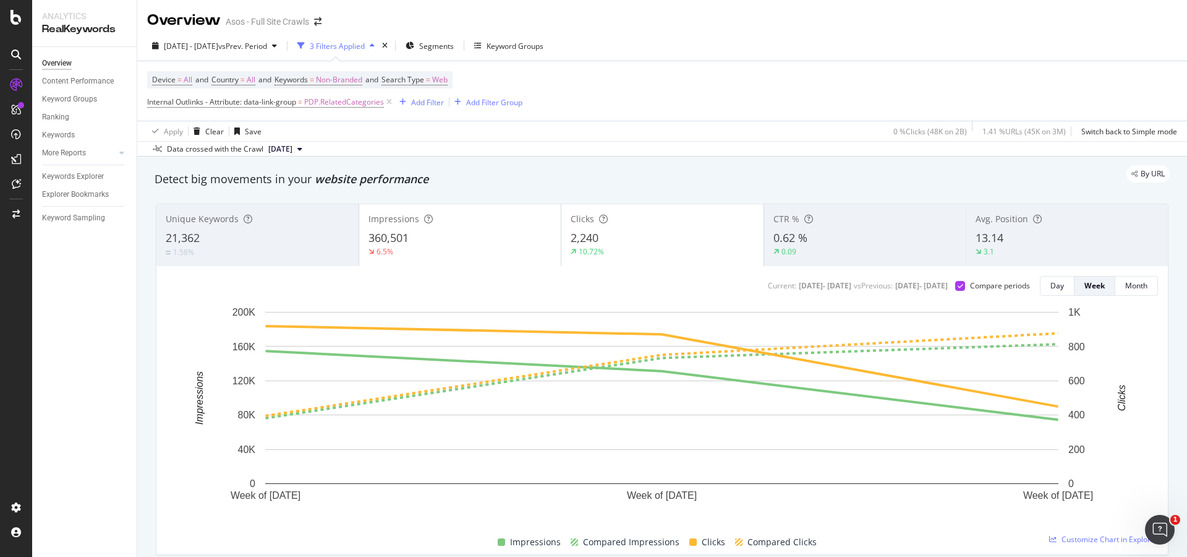
click at [518, 137] on div "Apply Clear Save 0 % Clicks ( 48K on 2B ) 1.41 % URLs ( 45K on 3M ) Switch back…" at bounding box center [662, 131] width 1050 height 20
click at [428, 104] on div "Add Filter" at bounding box center [427, 102] width 33 height 11
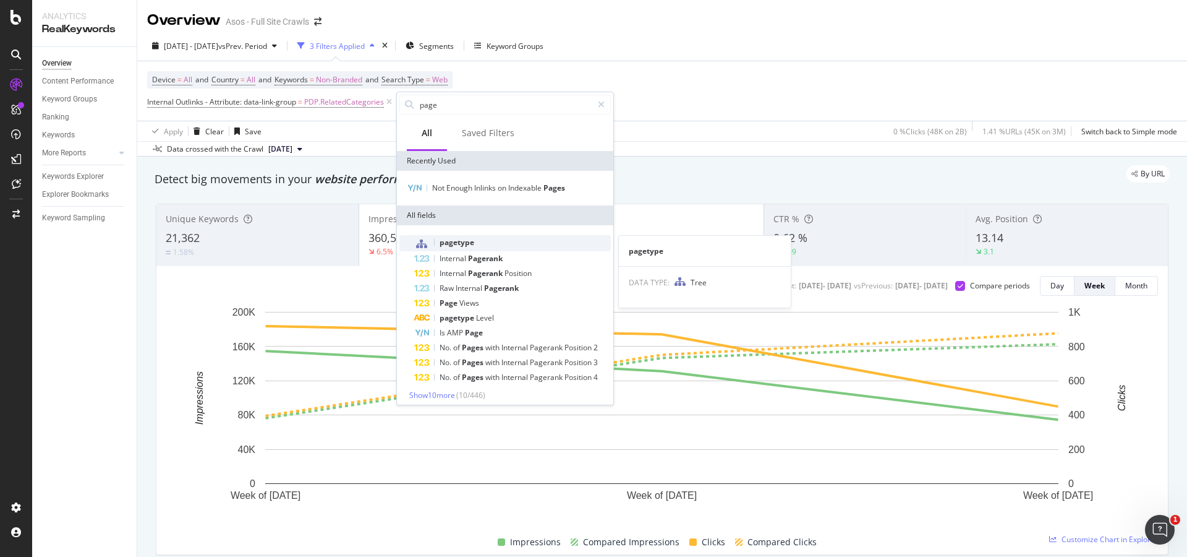
type input "page"
click at [457, 243] on span "pagetype" at bounding box center [457, 242] width 35 height 11
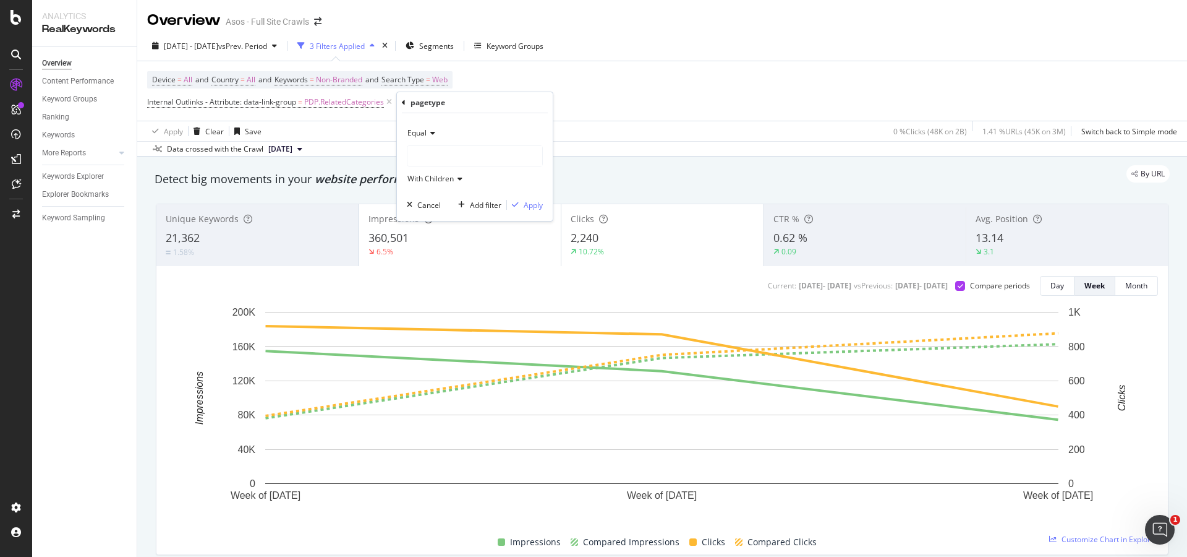
click at [442, 152] on div at bounding box center [475, 156] width 135 height 20
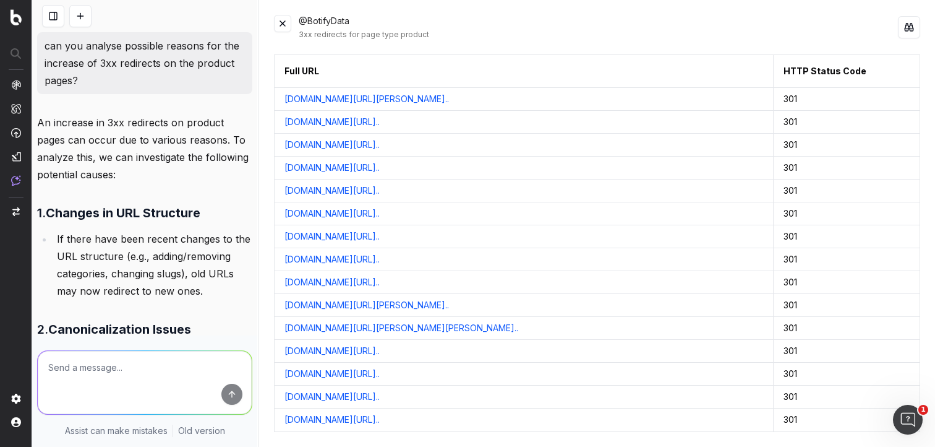
scroll to position [1338, 0]
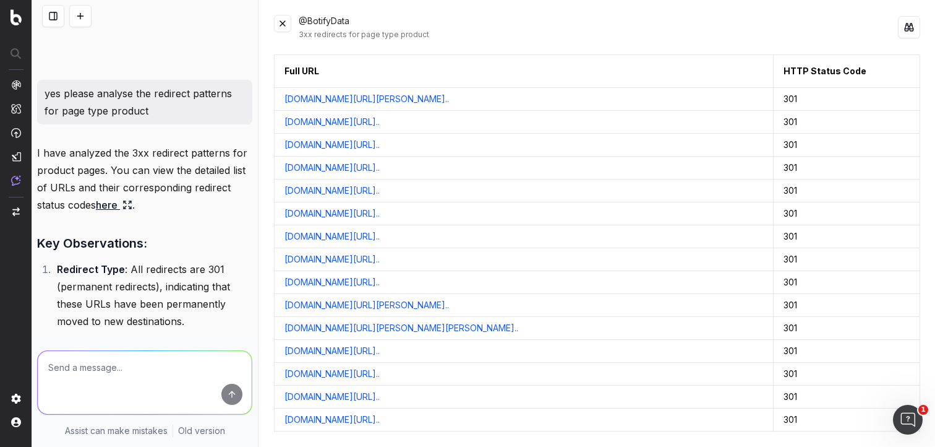
click at [373, 259] on link "www.asos.com/it/asos-design/asos-design-hollow-barely-there-..." at bounding box center [331, 259] width 95 height 12
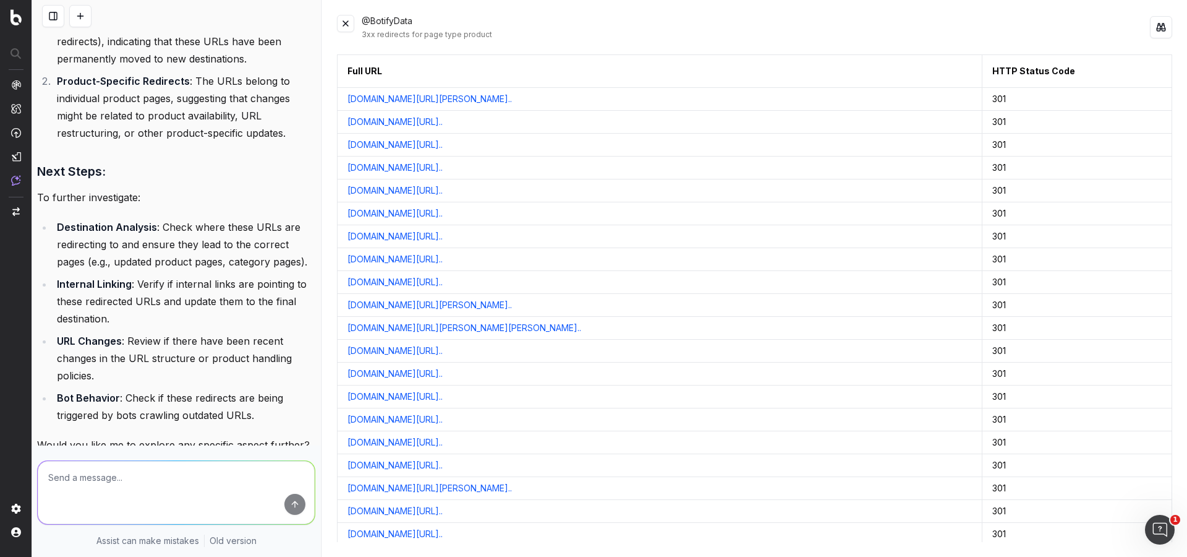
click at [443, 216] on link "www.asos.com/de/asos-design/asos-design-knitted-short-sleeve..." at bounding box center [395, 213] width 95 height 12
